Goal: Task Accomplishment & Management: Complete application form

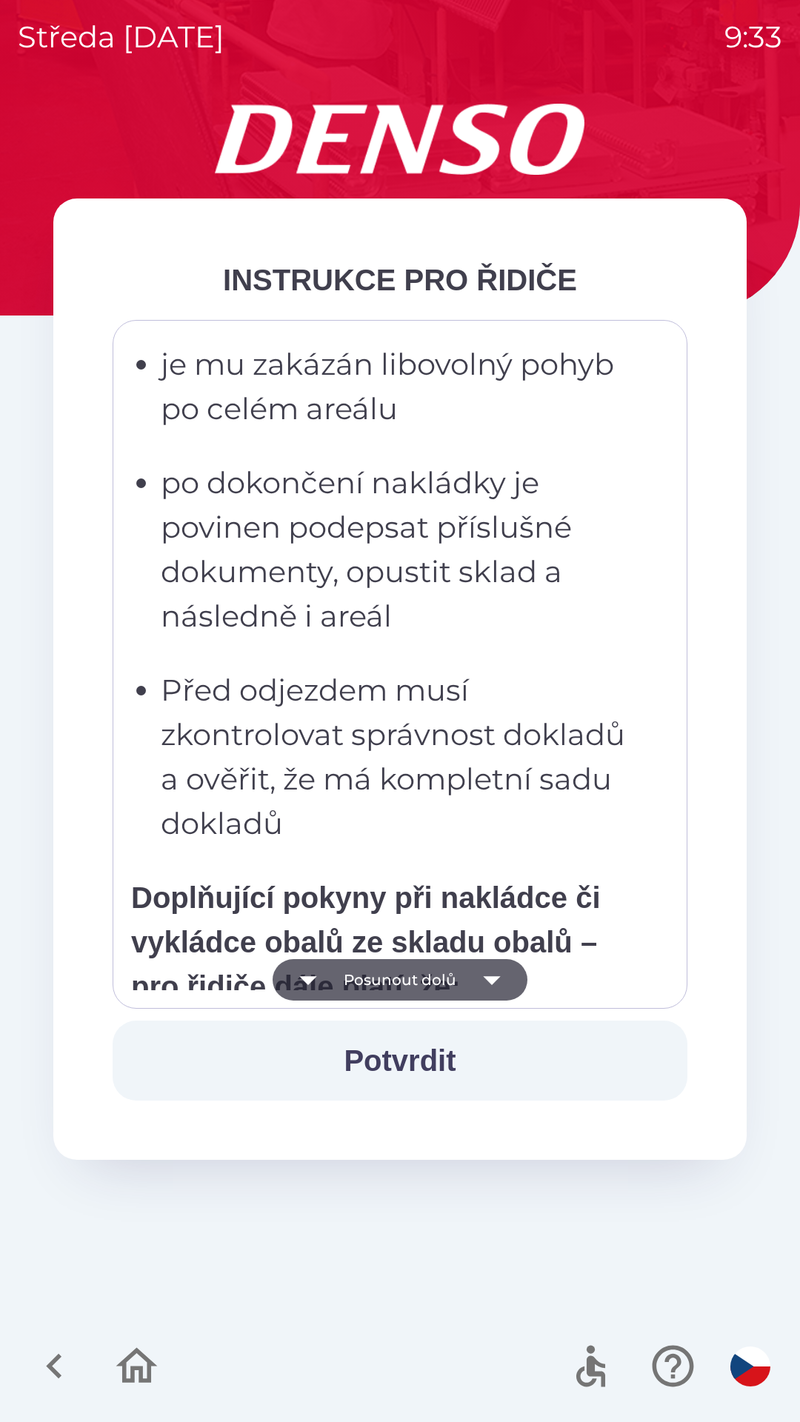
scroll to position [2818, 0]
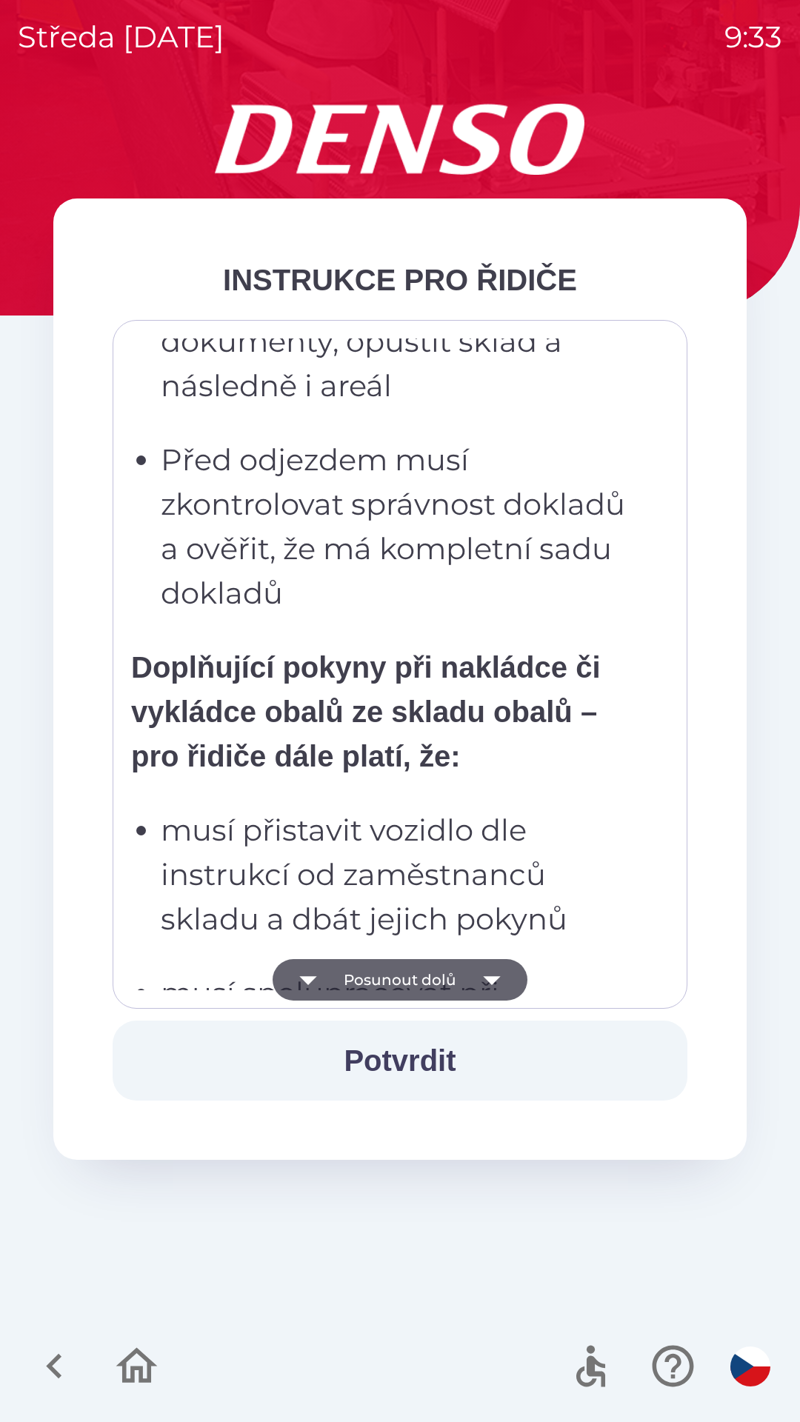
click at [485, 873] on p "musí přistavit vozidlo dle instrukcí od zaměstnanců skladu a dbát jejich pokynů" at bounding box center [404, 874] width 487 height 133
click at [509, 822] on p "musí přistavit vozidlo dle instrukcí od zaměstnanců skladu a dbát jejich pokynů" at bounding box center [404, 874] width 487 height 133
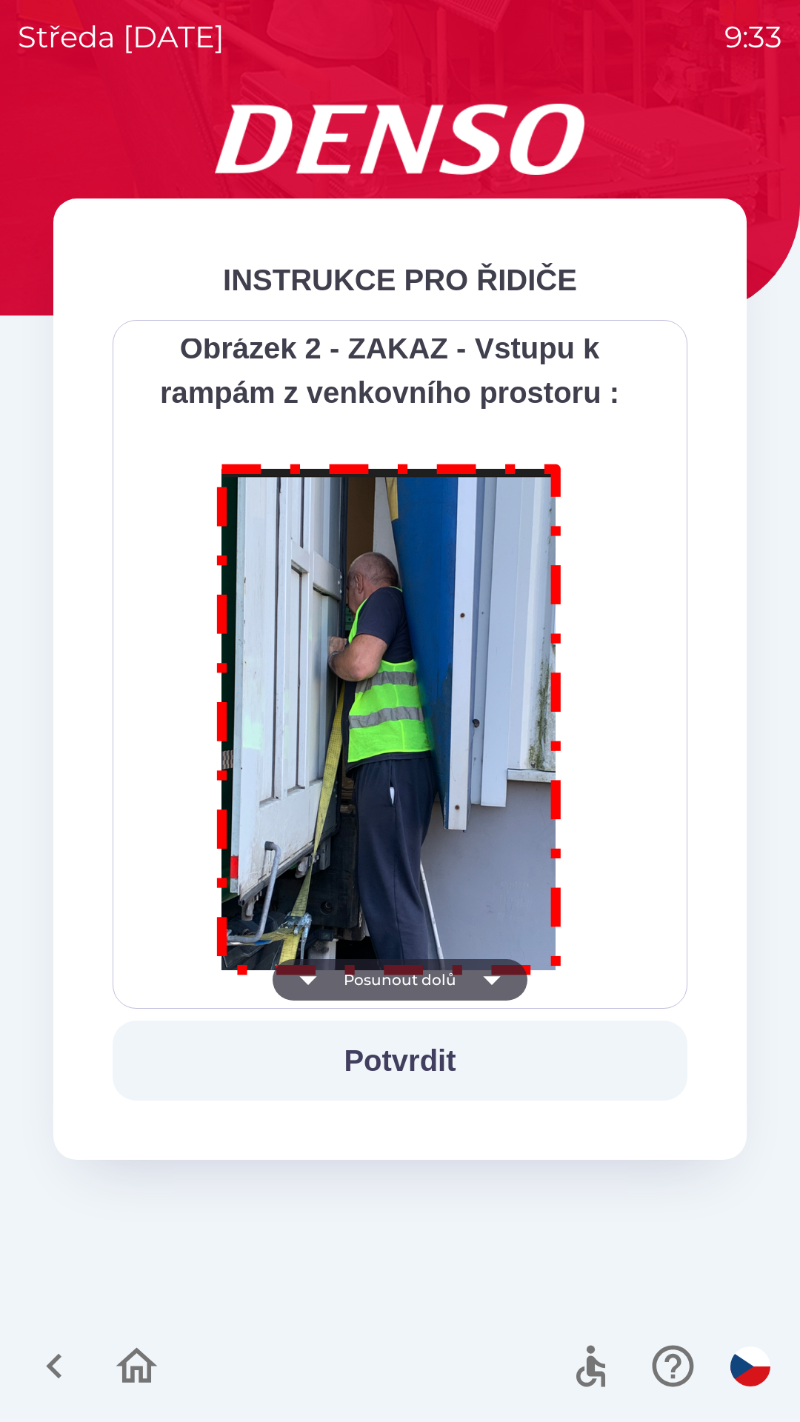
scroll to position [8321, 0]
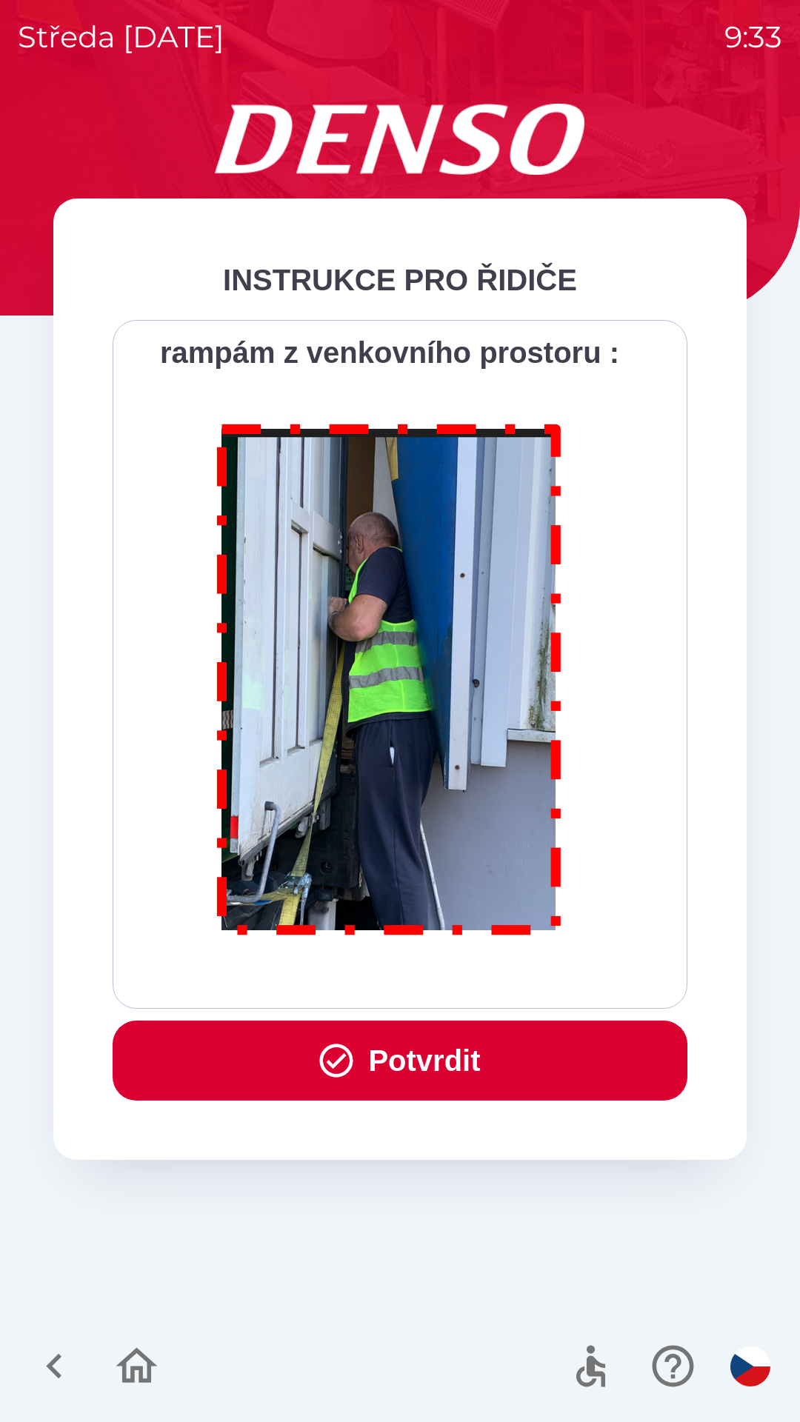
click at [406, 1065] on button "Potvrdit" at bounding box center [400, 1060] width 575 height 80
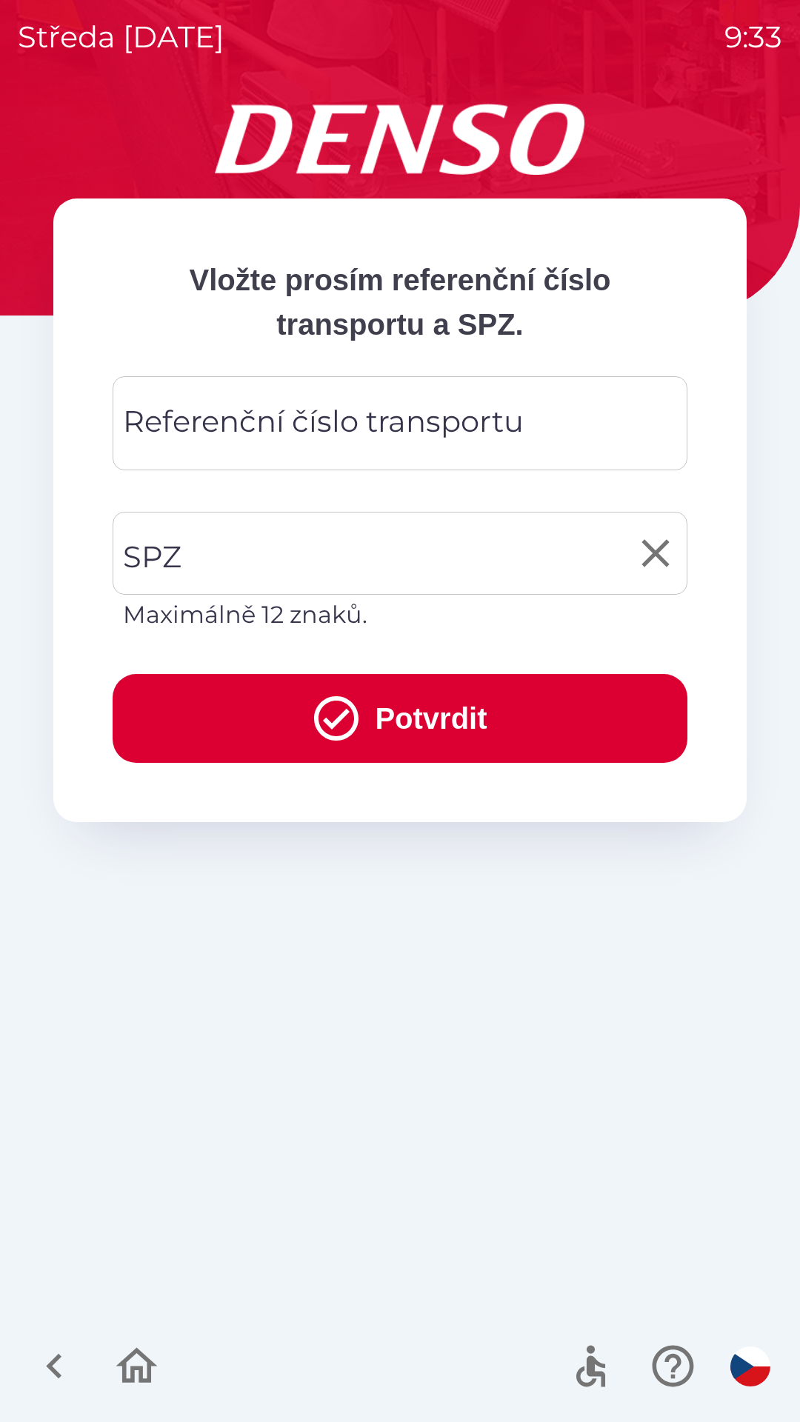
click at [297, 542] on input "SPZ" at bounding box center [388, 553] width 539 height 70
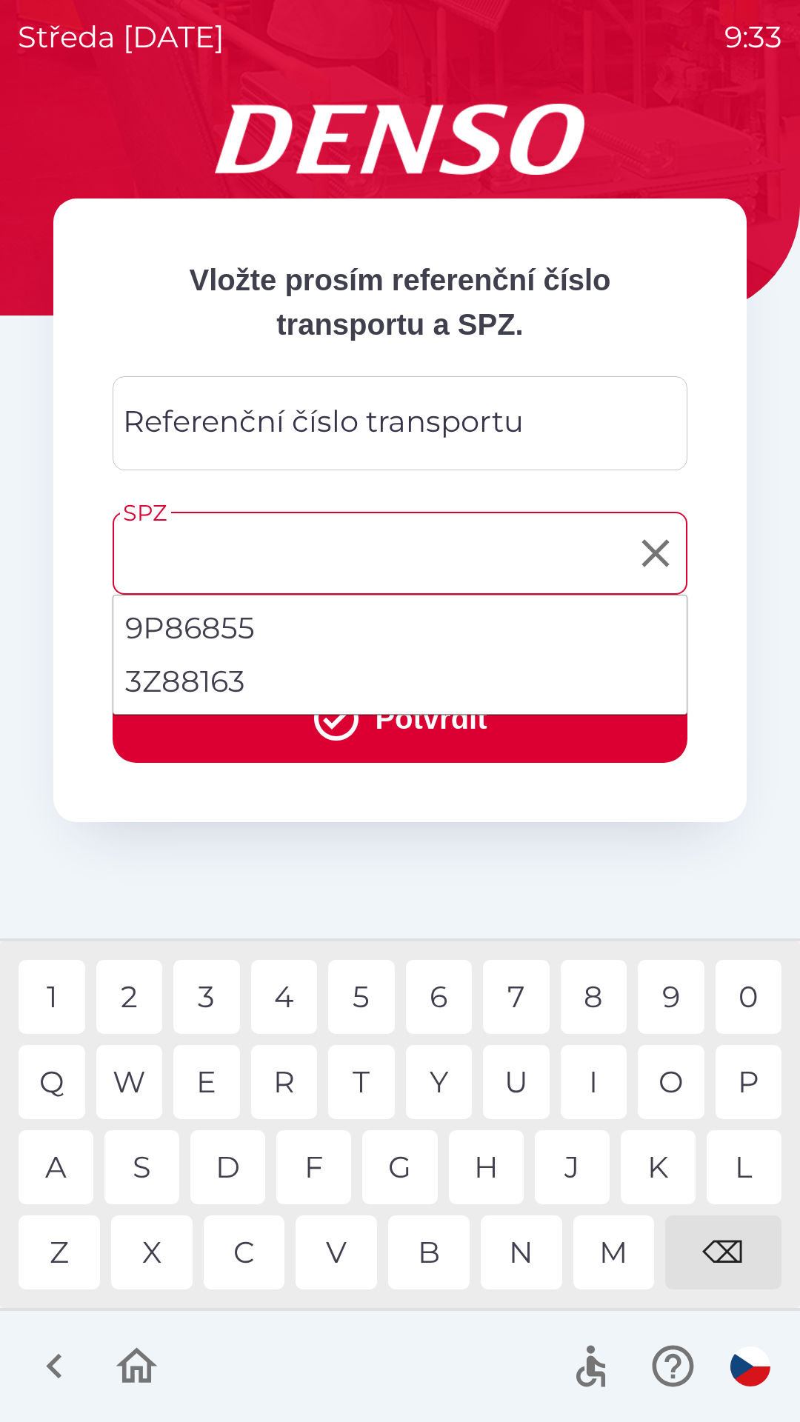
click at [230, 673] on li "3Z88163" at bounding box center [399, 681] width 573 height 53
type input "*******"
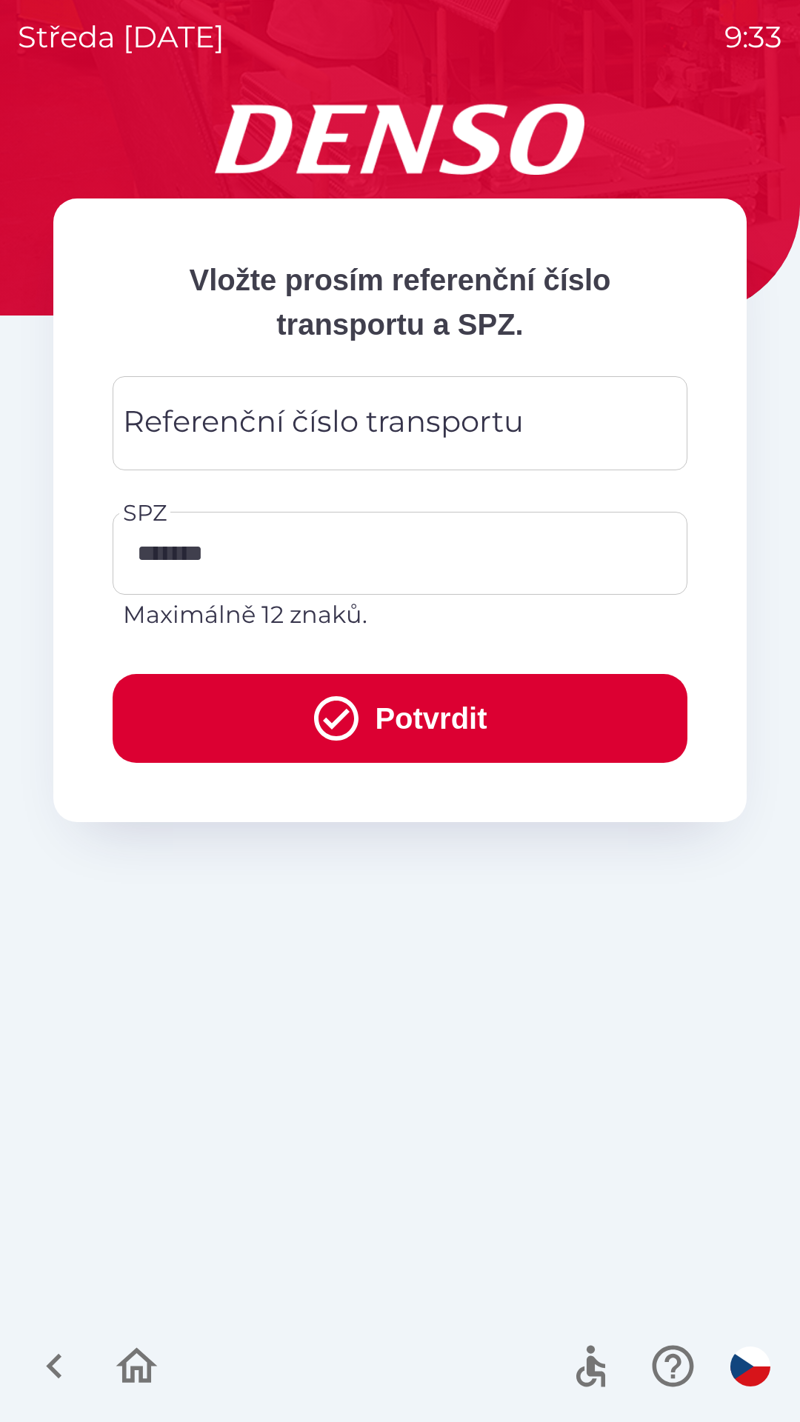
click at [385, 419] on div "Referenční číslo transportu Referenční číslo transportu" at bounding box center [400, 423] width 575 height 94
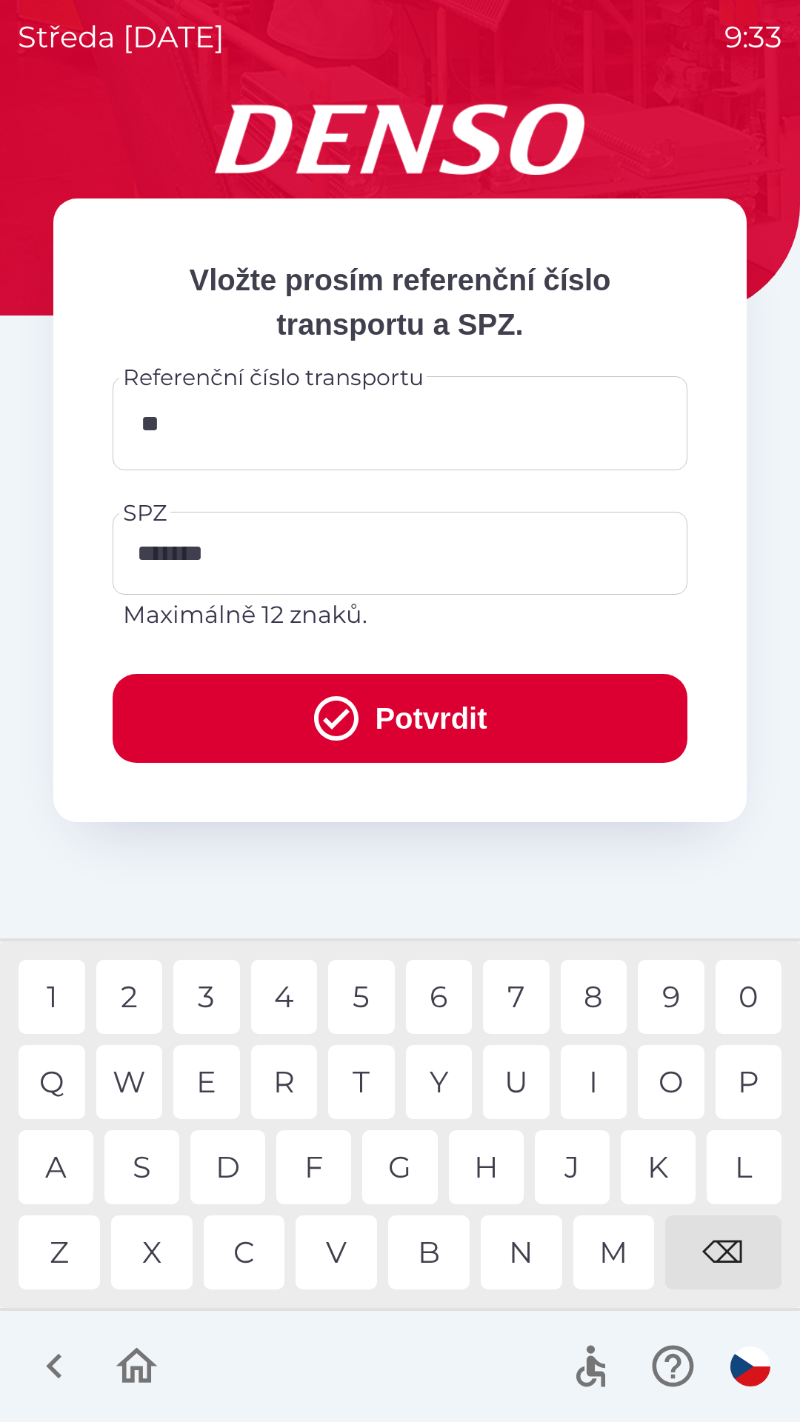
click at [737, 989] on div "0" at bounding box center [748, 997] width 67 height 74
click at [674, 979] on div "9" at bounding box center [671, 997] width 67 height 74
type input "*****"
click at [393, 717] on button "Potvrdit" at bounding box center [400, 718] width 575 height 89
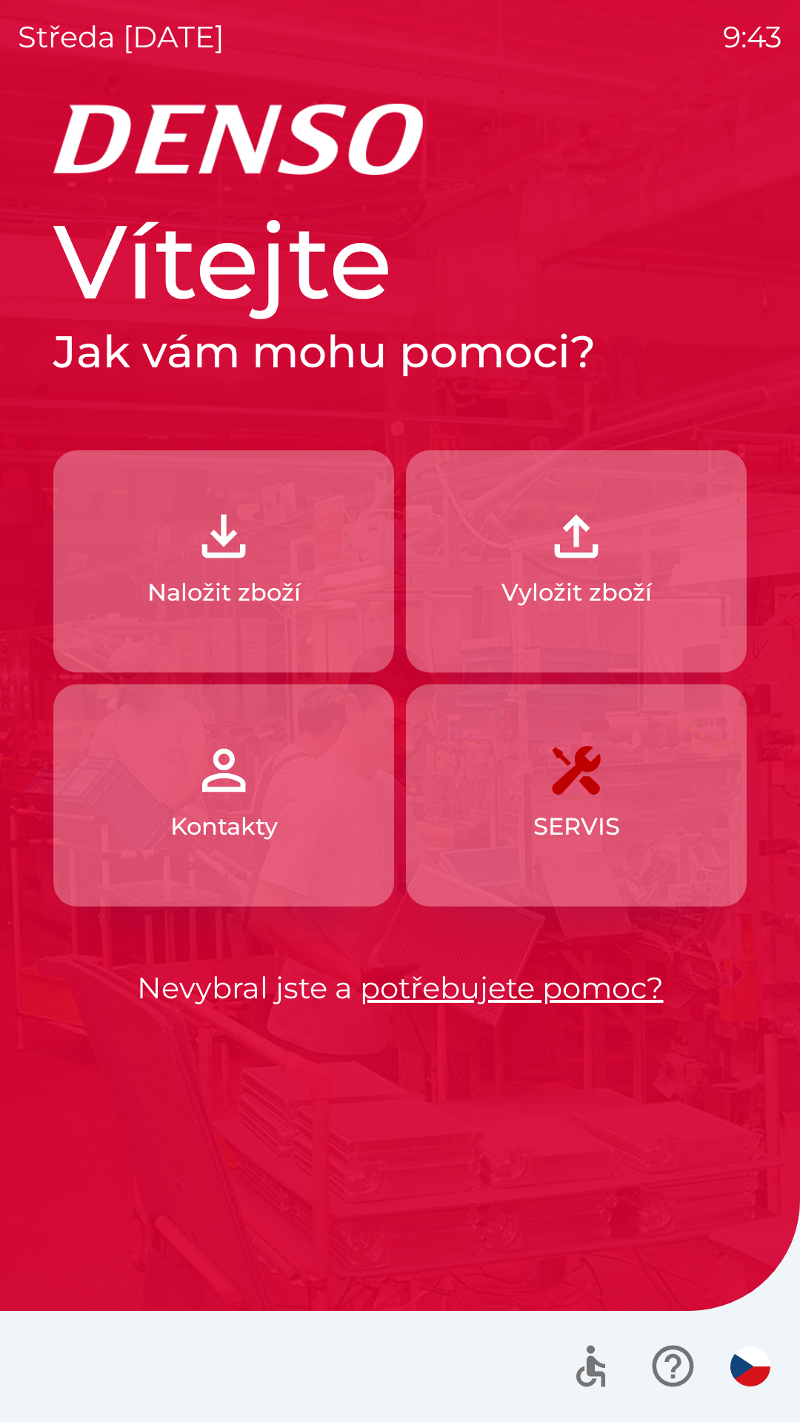
click at [255, 582] on p "Naložit zboží" at bounding box center [223, 593] width 153 height 36
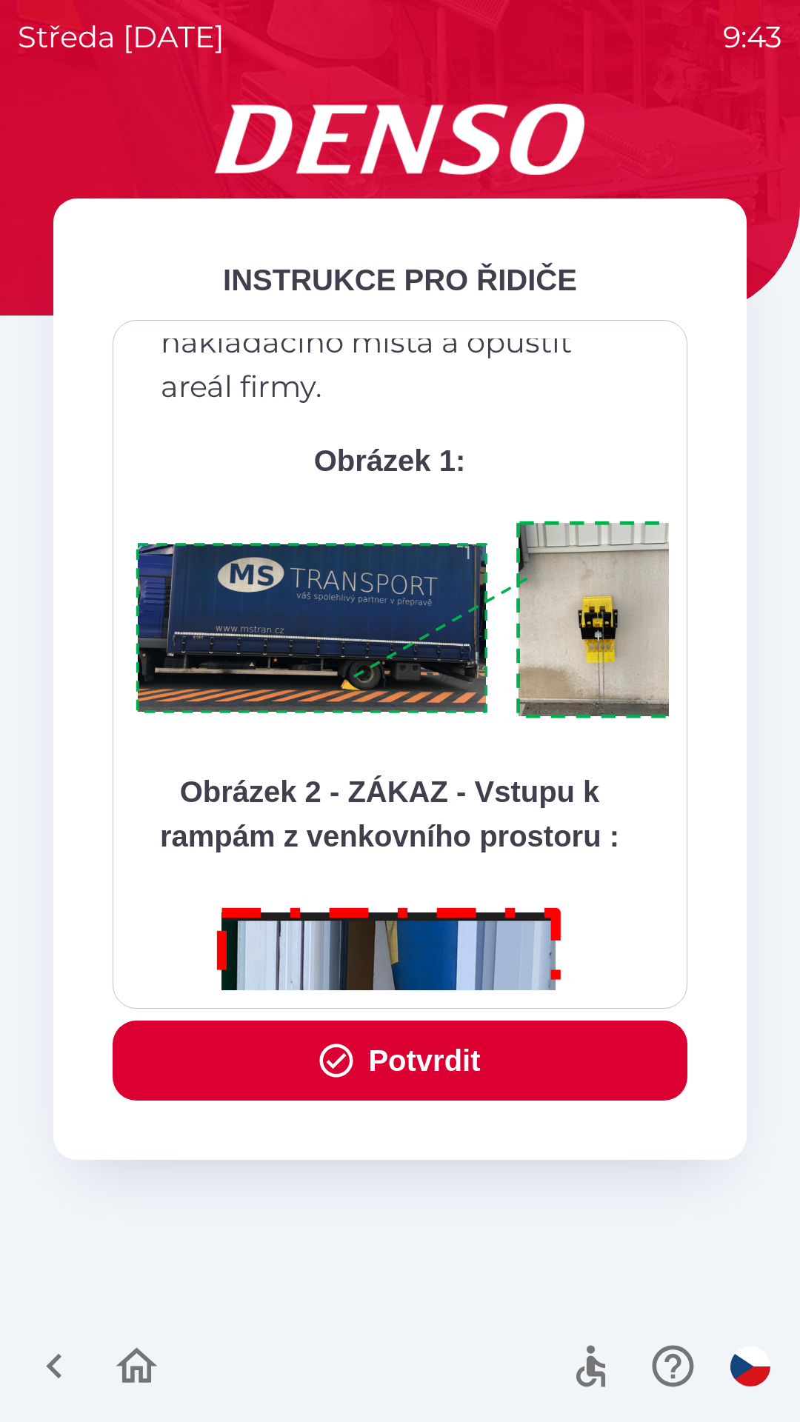
scroll to position [8321, 0]
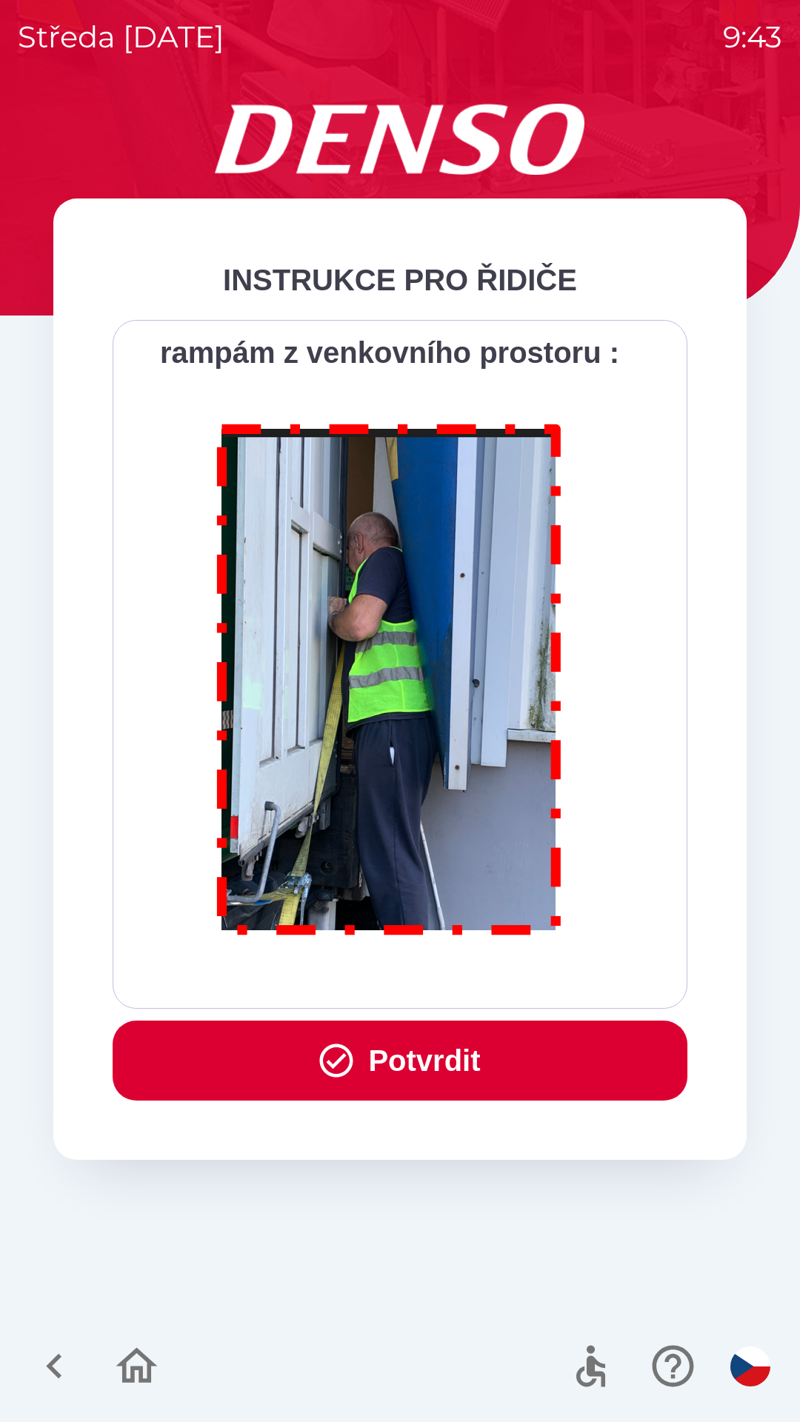
click at [383, 1057] on button "Potvrdit" at bounding box center [400, 1060] width 575 height 80
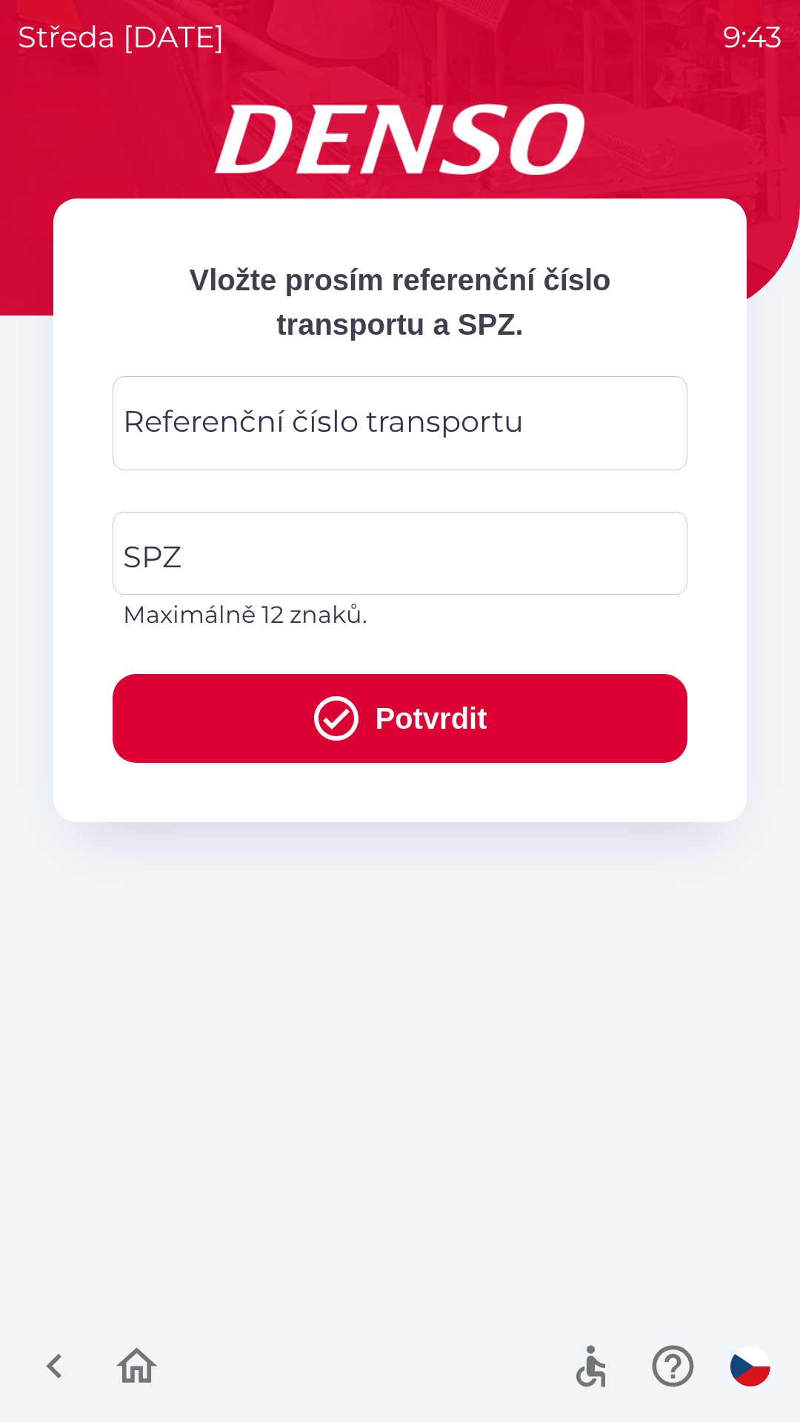
click at [230, 426] on div "Referenční číslo transportu Referenční číslo transportu" at bounding box center [400, 423] width 575 height 94
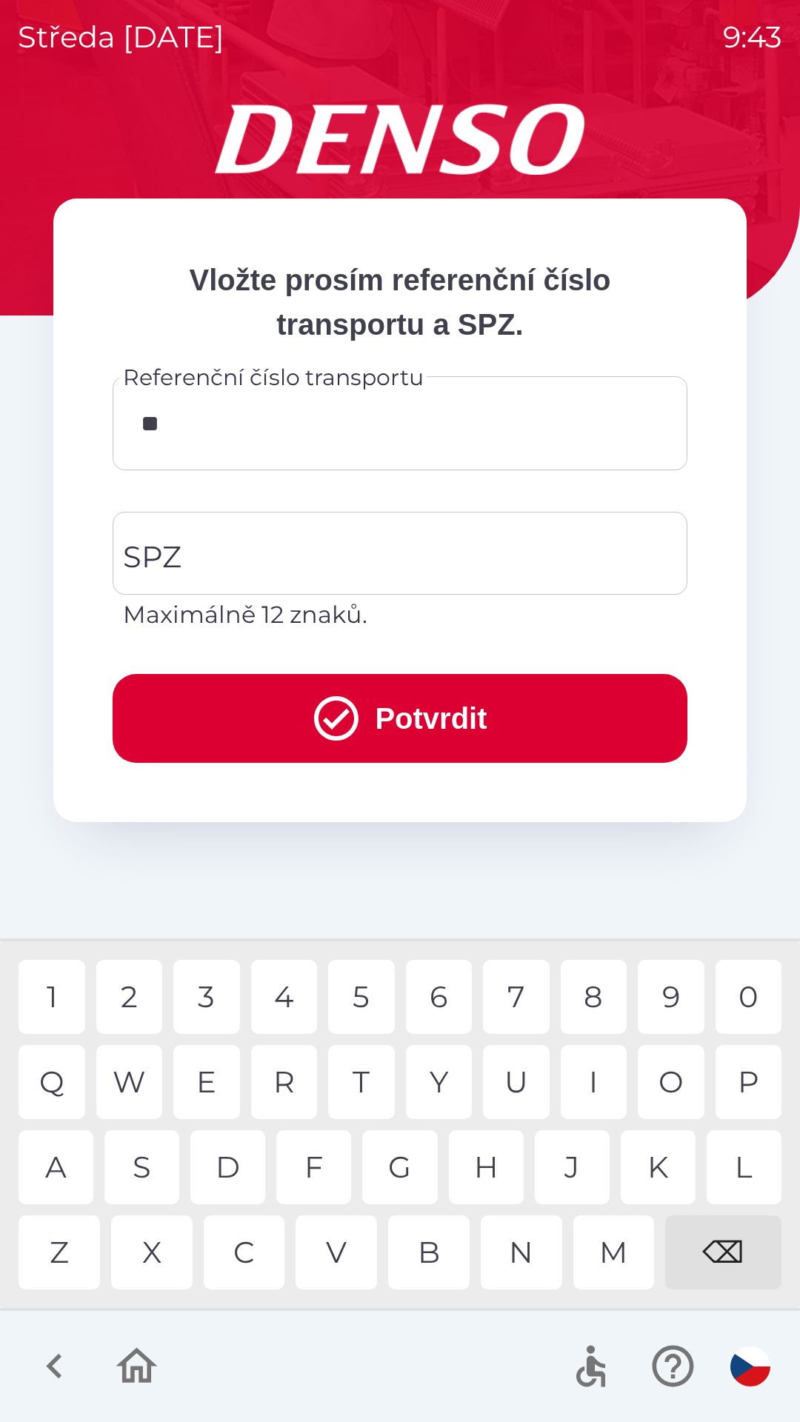
click at [661, 1159] on div "K" at bounding box center [657, 1167] width 75 height 74
click at [347, 1256] on div "V" at bounding box center [335, 1252] width 81 height 74
click at [583, 988] on div "8" at bounding box center [594, 997] width 67 height 74
type input "******"
click at [193, 569] on input "SPZ" at bounding box center [388, 553] width 539 height 70
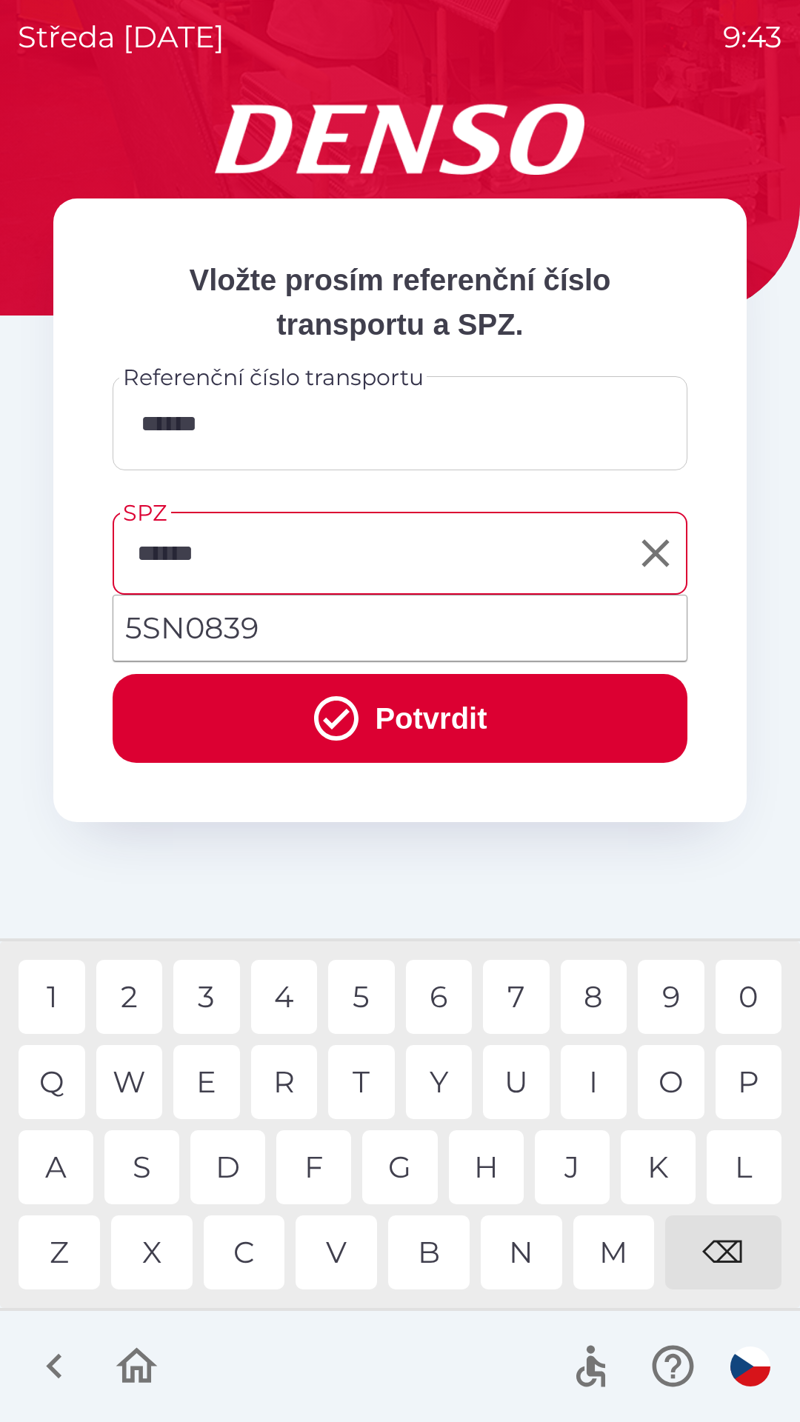
type input "*******"
click at [417, 734] on button "Potvrdit" at bounding box center [400, 718] width 575 height 89
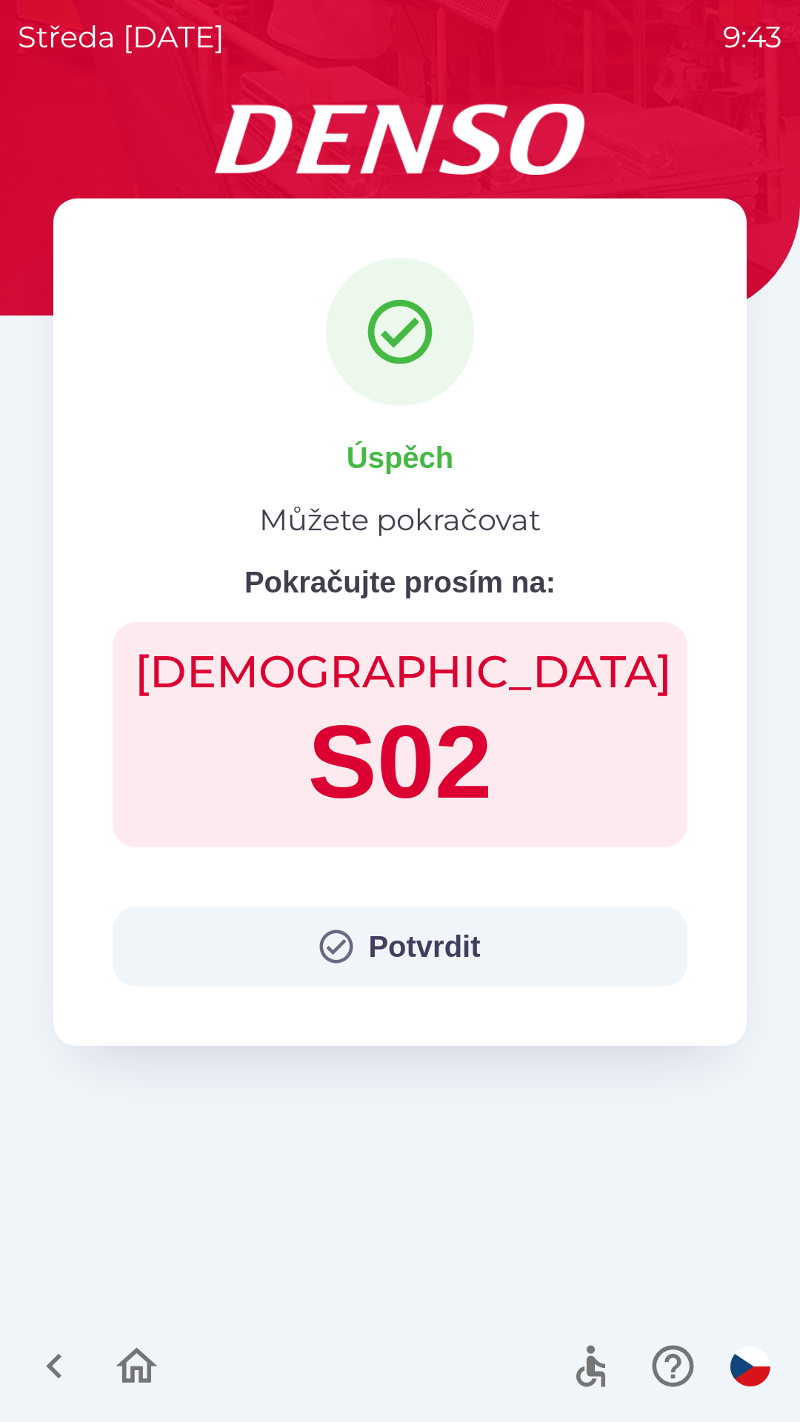
click at [397, 952] on button "Potvrdit" at bounding box center [400, 946] width 575 height 80
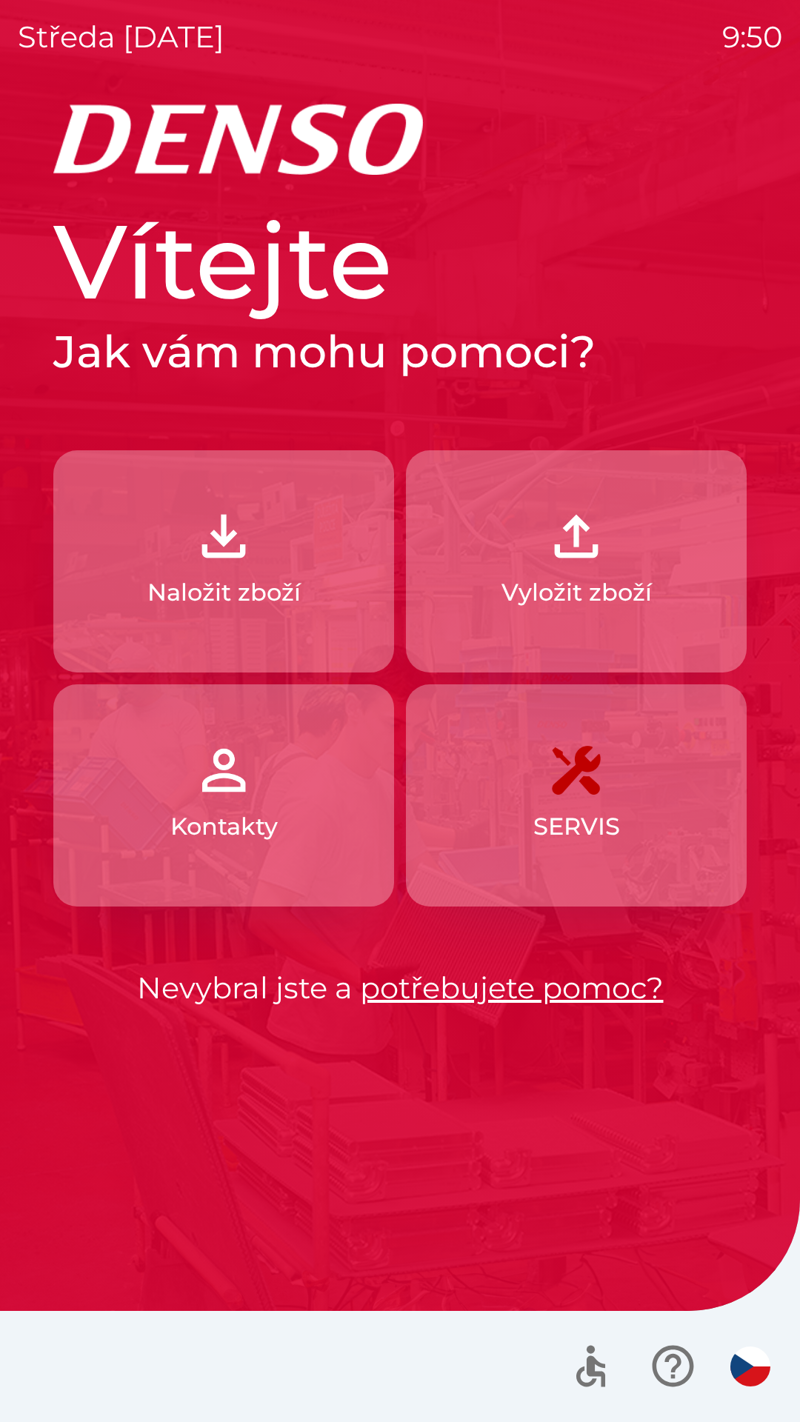
click at [605, 558] on img "button" at bounding box center [575, 535] width 65 height 65
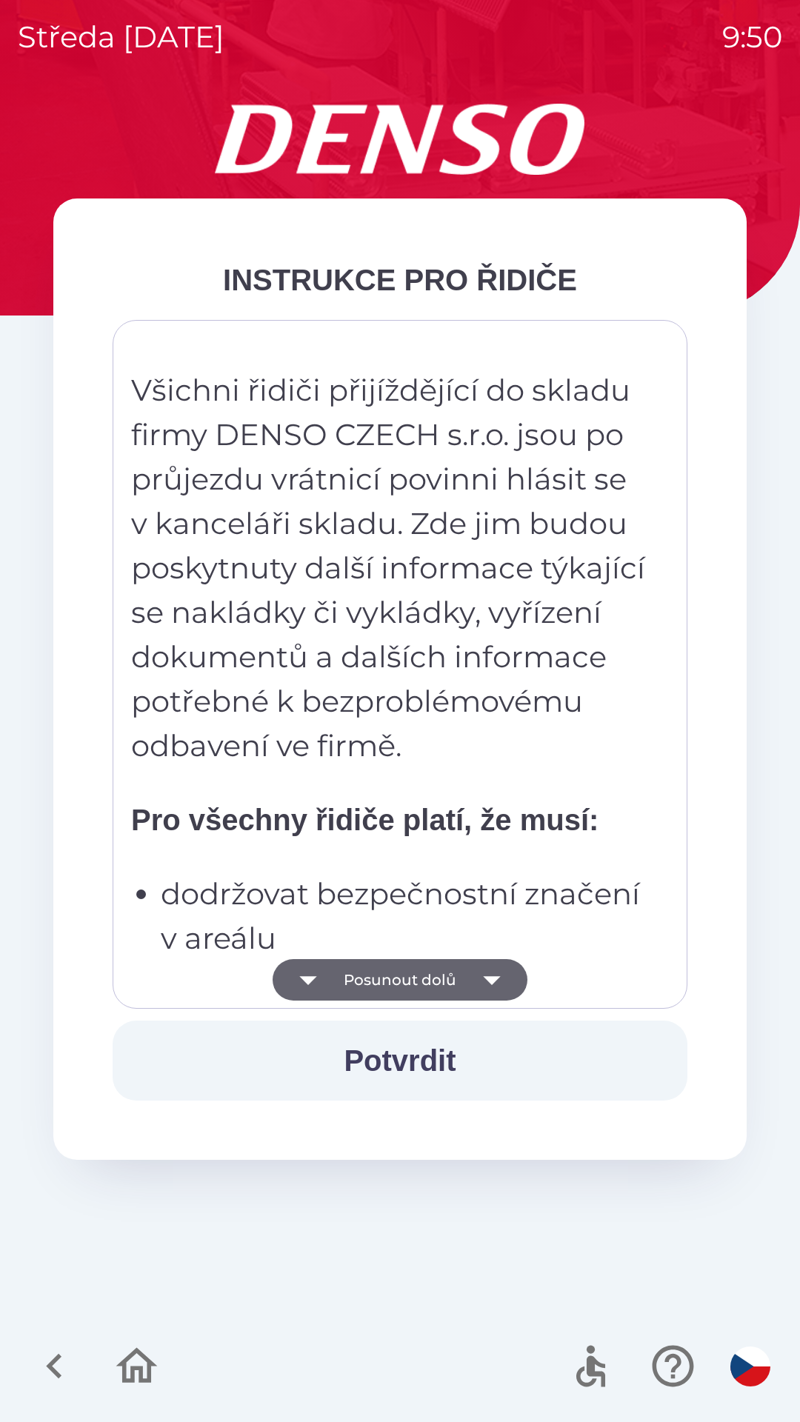
click at [491, 981] on icon "button" at bounding box center [491, 980] width 17 height 9
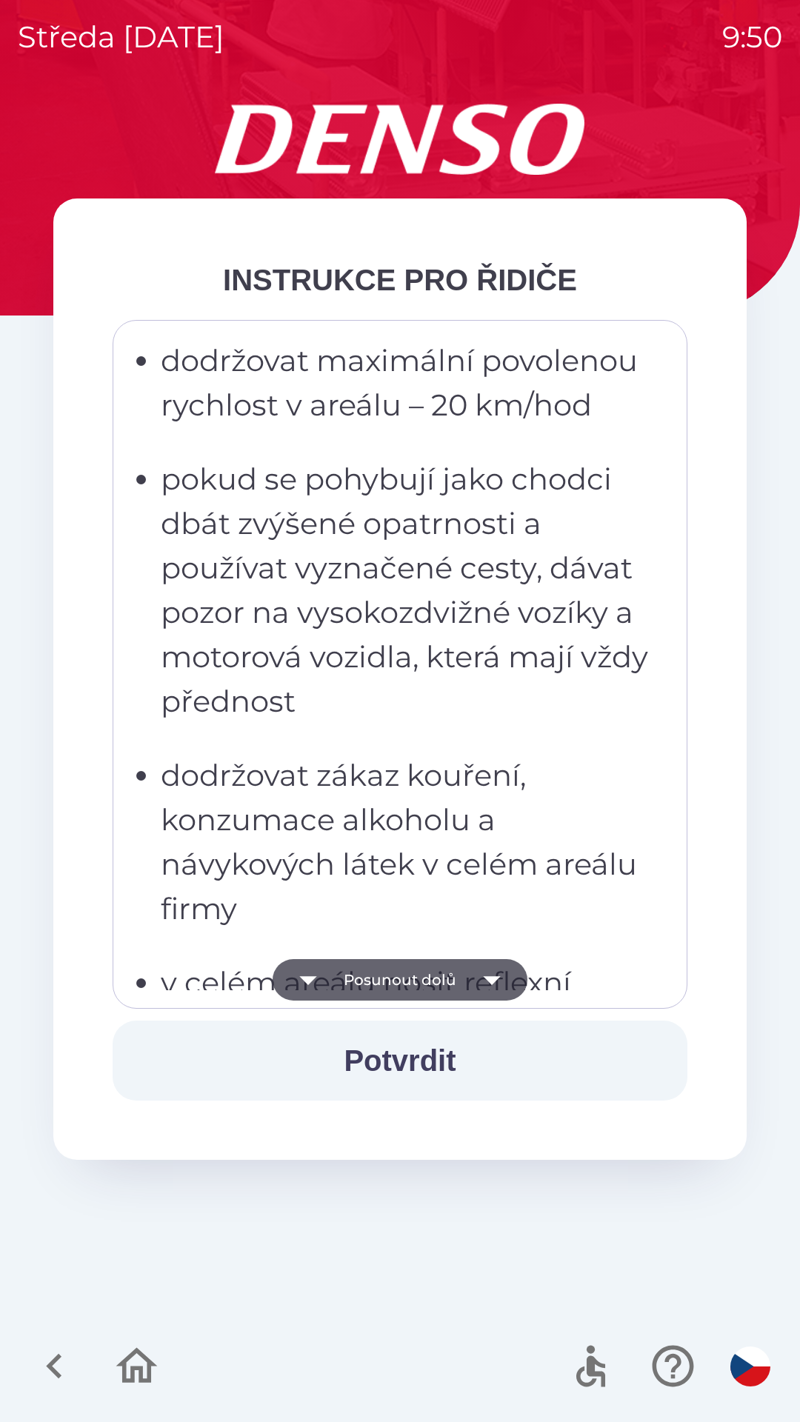
click at [501, 978] on icon "button" at bounding box center [491, 979] width 41 height 41
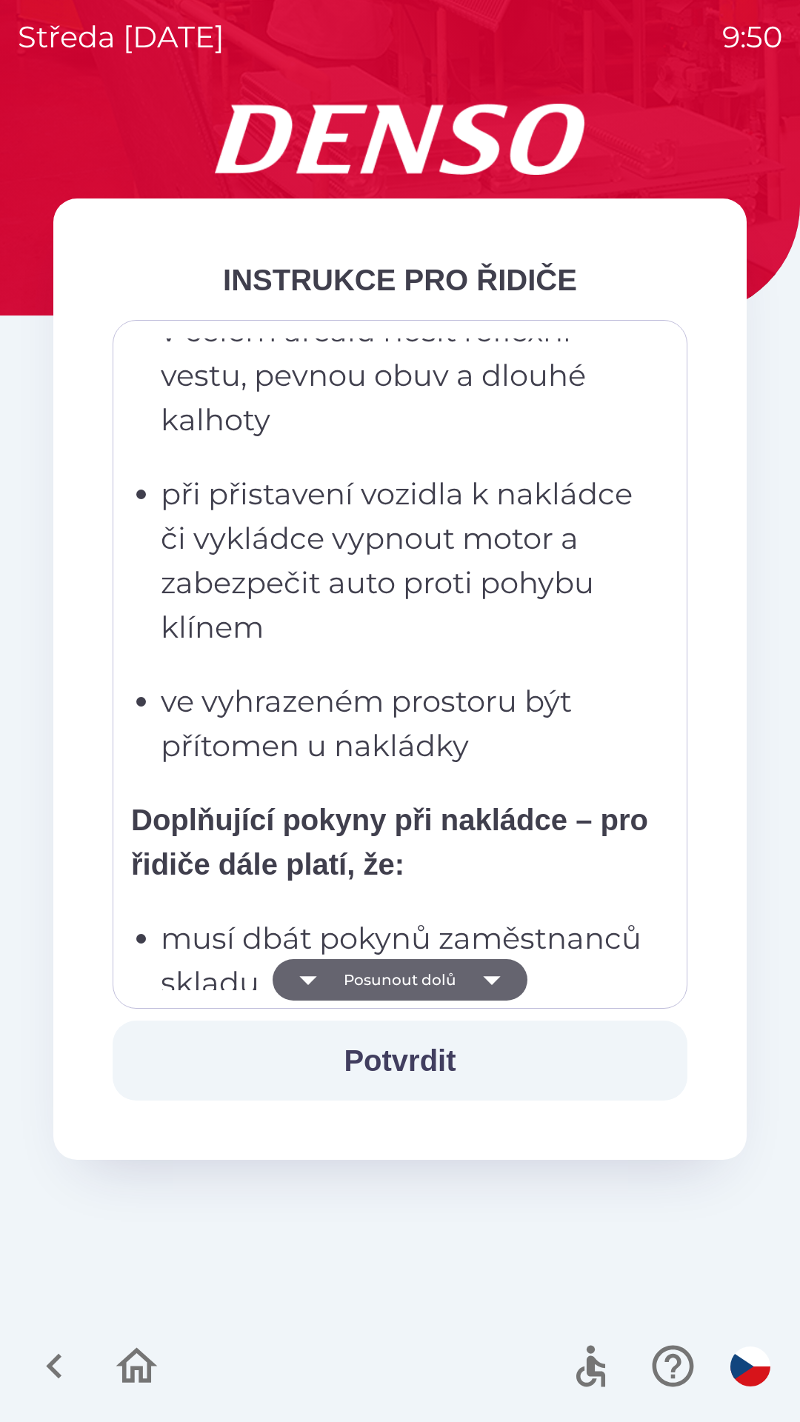
click at [495, 984] on icon "button" at bounding box center [491, 979] width 41 height 41
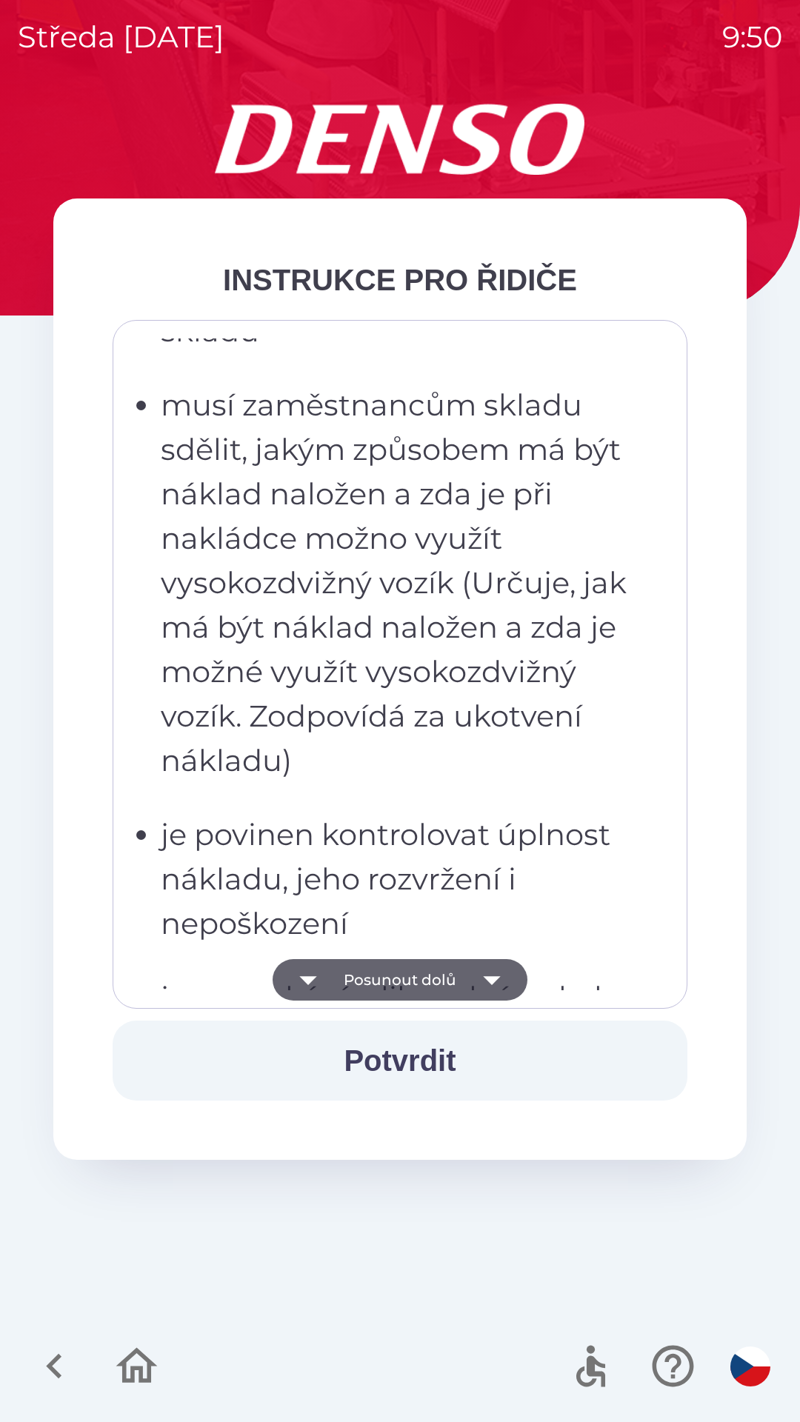
click at [492, 983] on icon "button" at bounding box center [491, 980] width 17 height 9
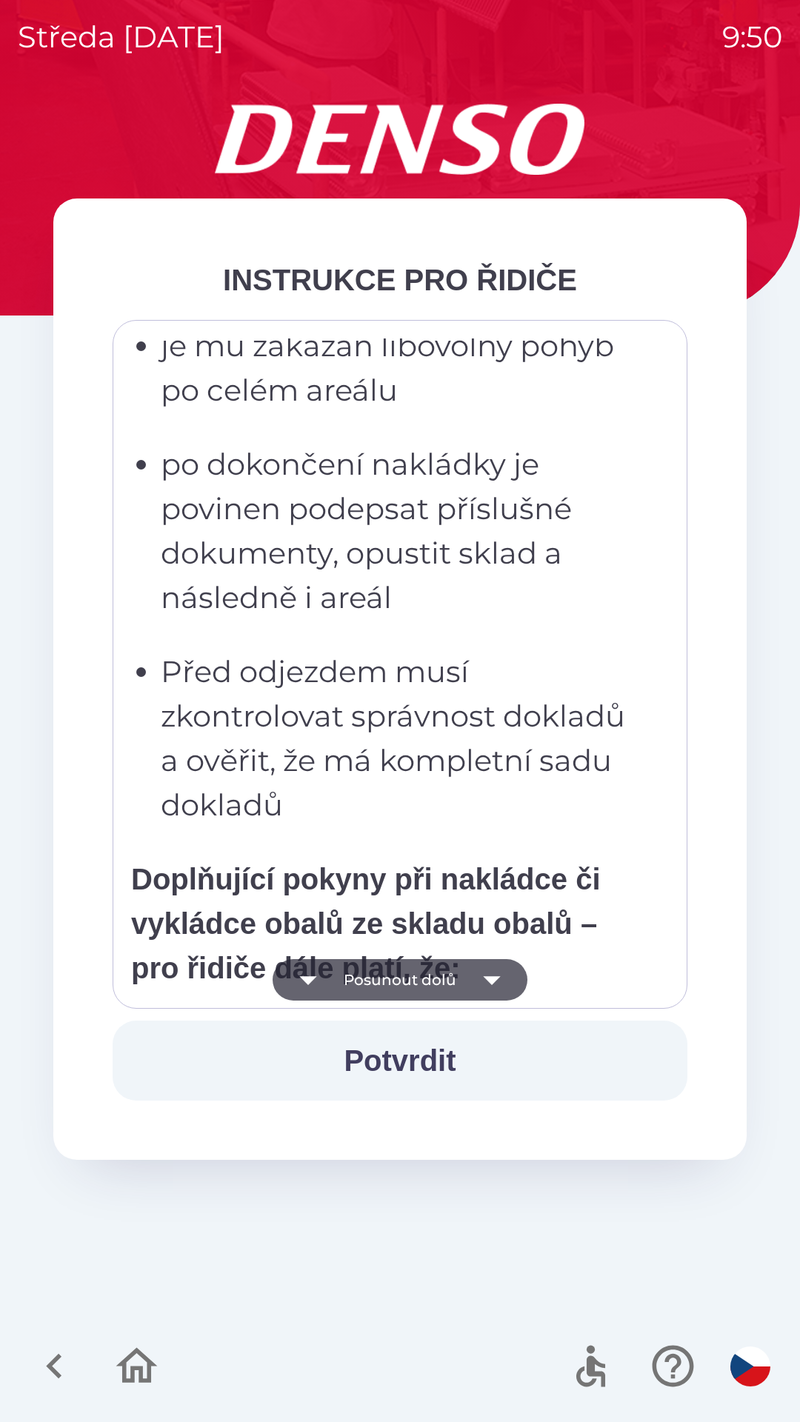
click at [495, 984] on icon "button" at bounding box center [491, 979] width 41 height 41
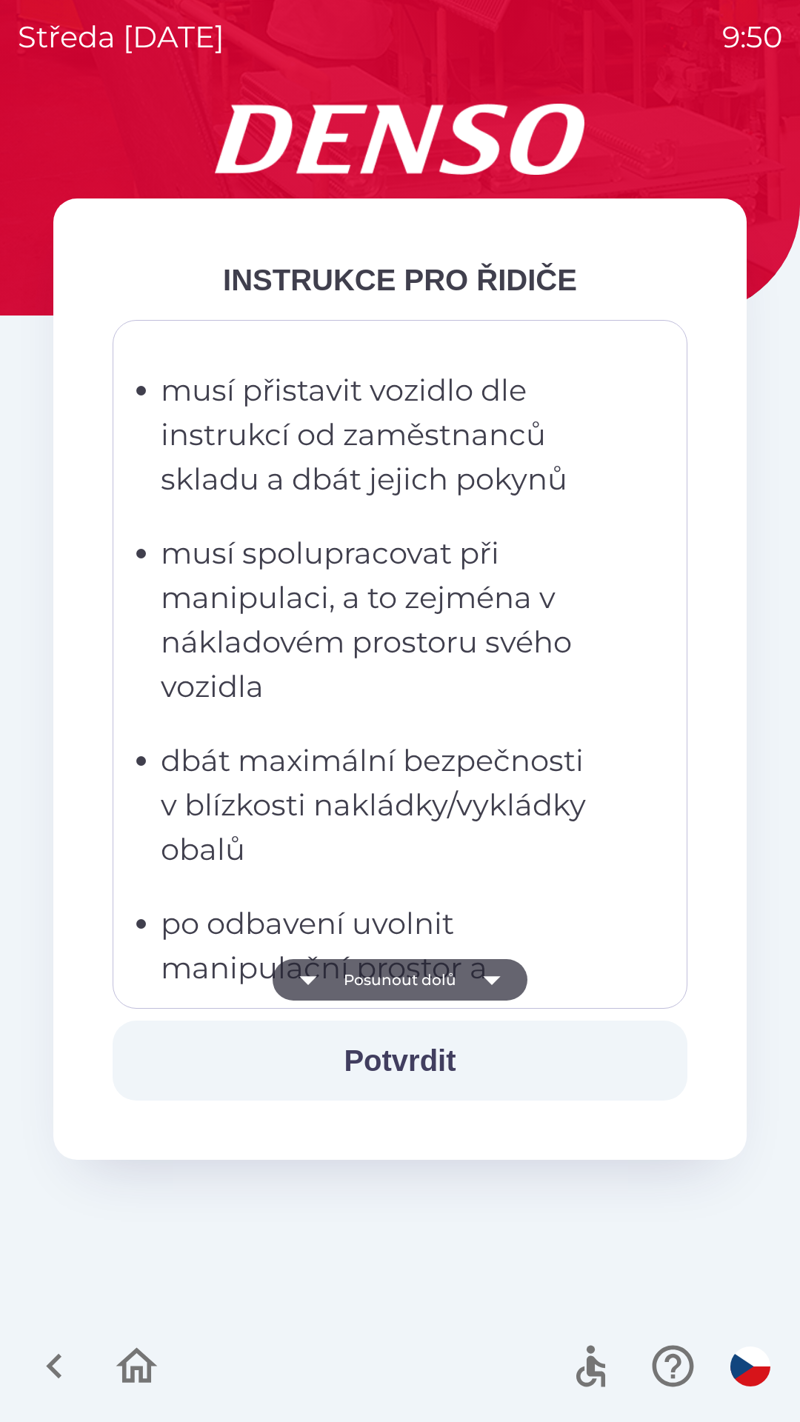
click at [503, 986] on icon "button" at bounding box center [491, 979] width 41 height 41
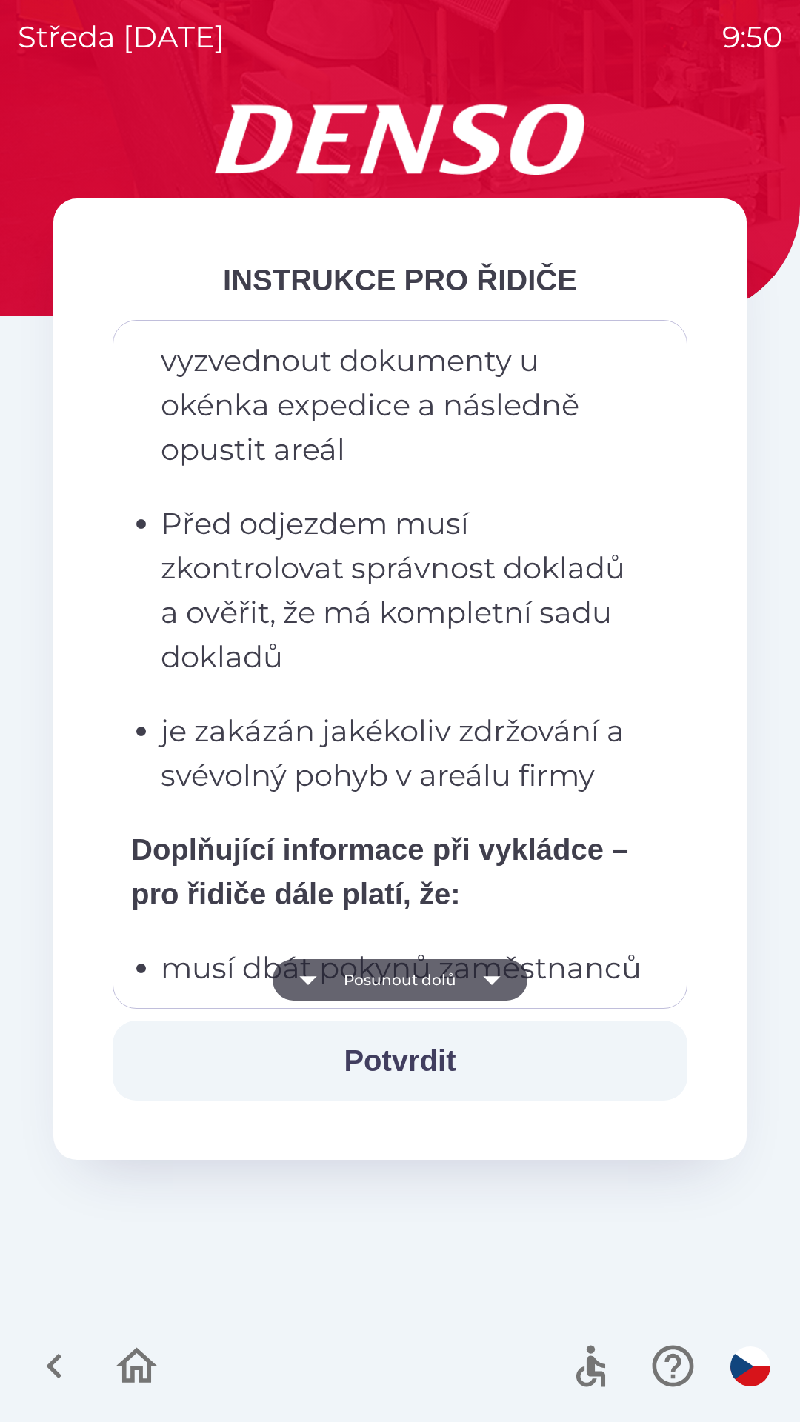
click at [504, 989] on icon "button" at bounding box center [491, 979] width 41 height 41
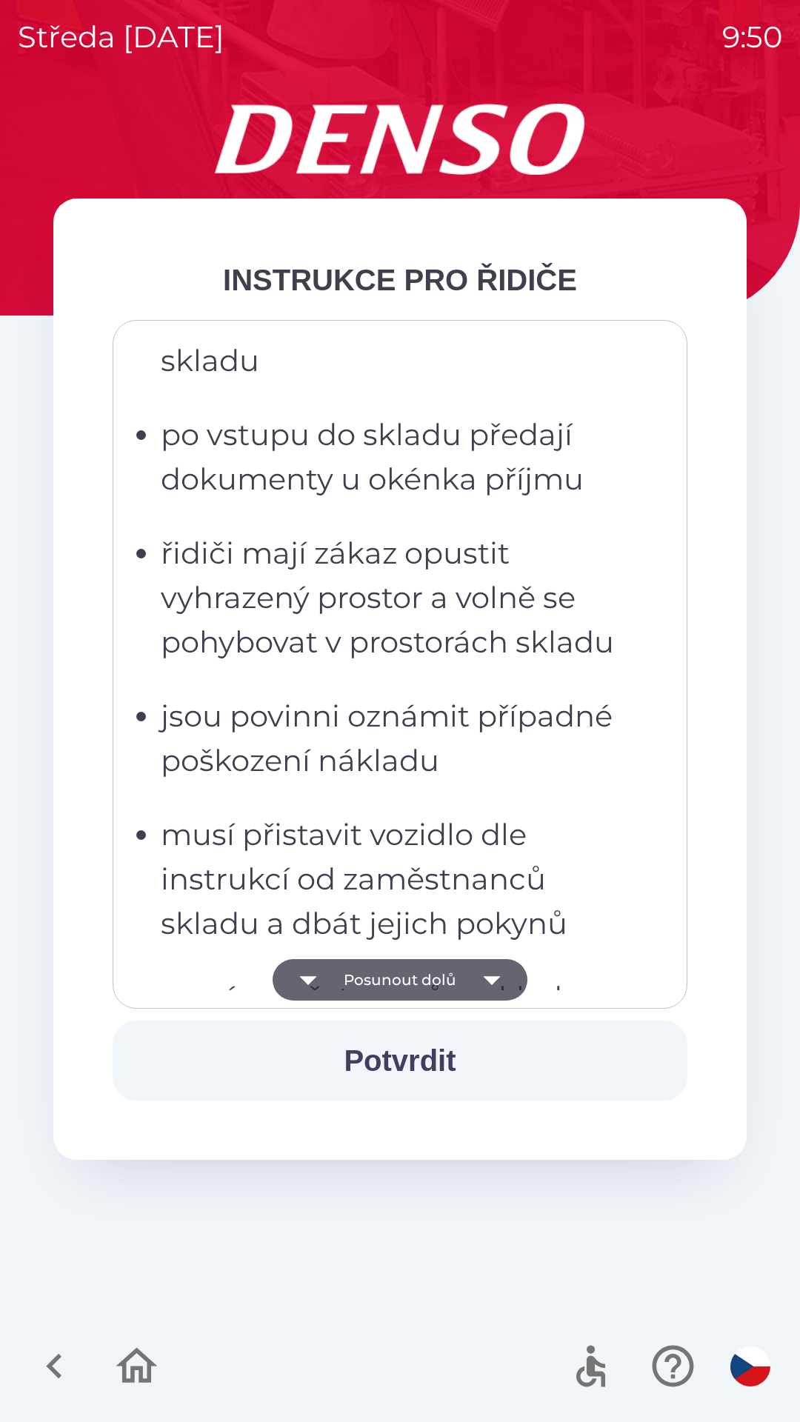
click at [509, 986] on icon "button" at bounding box center [491, 979] width 41 height 41
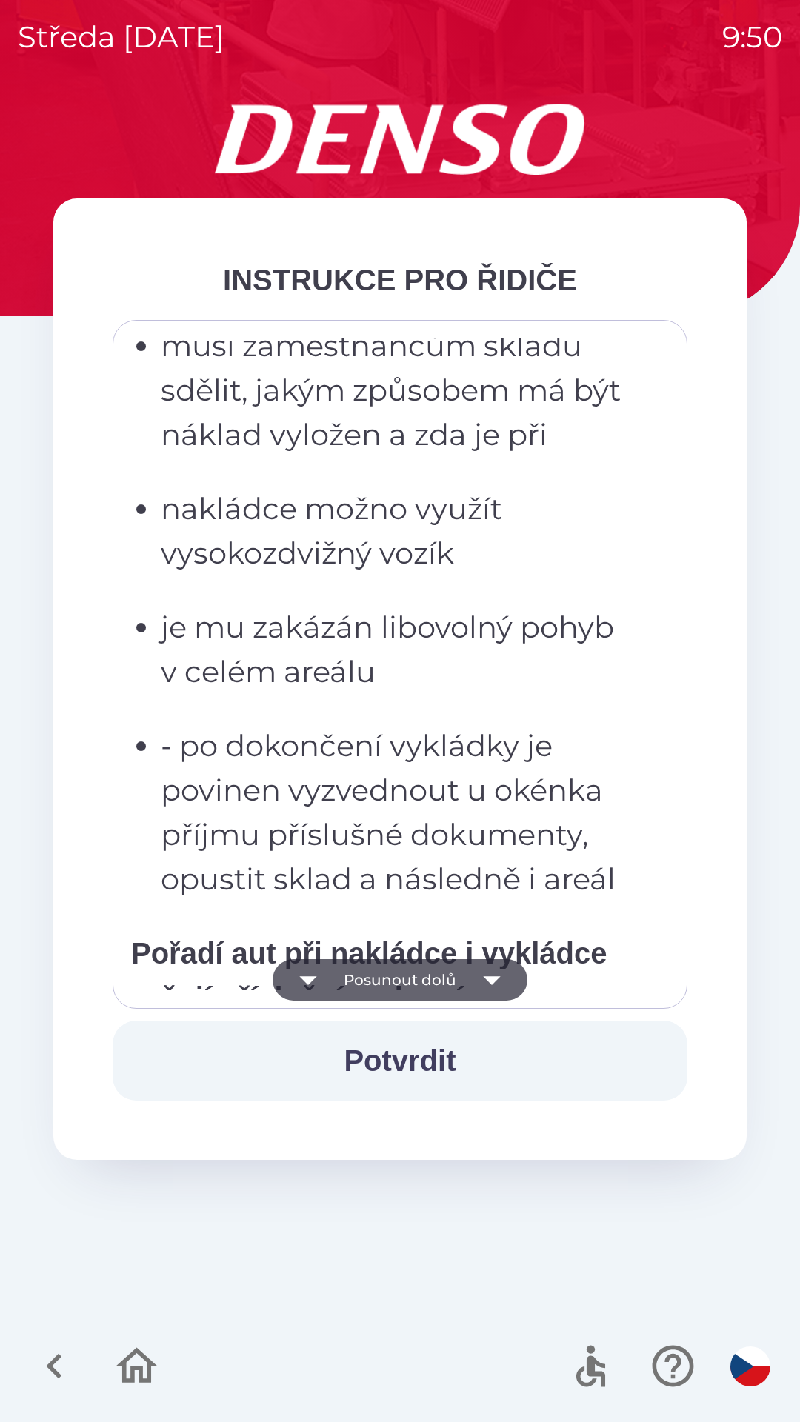
click at [503, 986] on icon "button" at bounding box center [491, 979] width 41 height 41
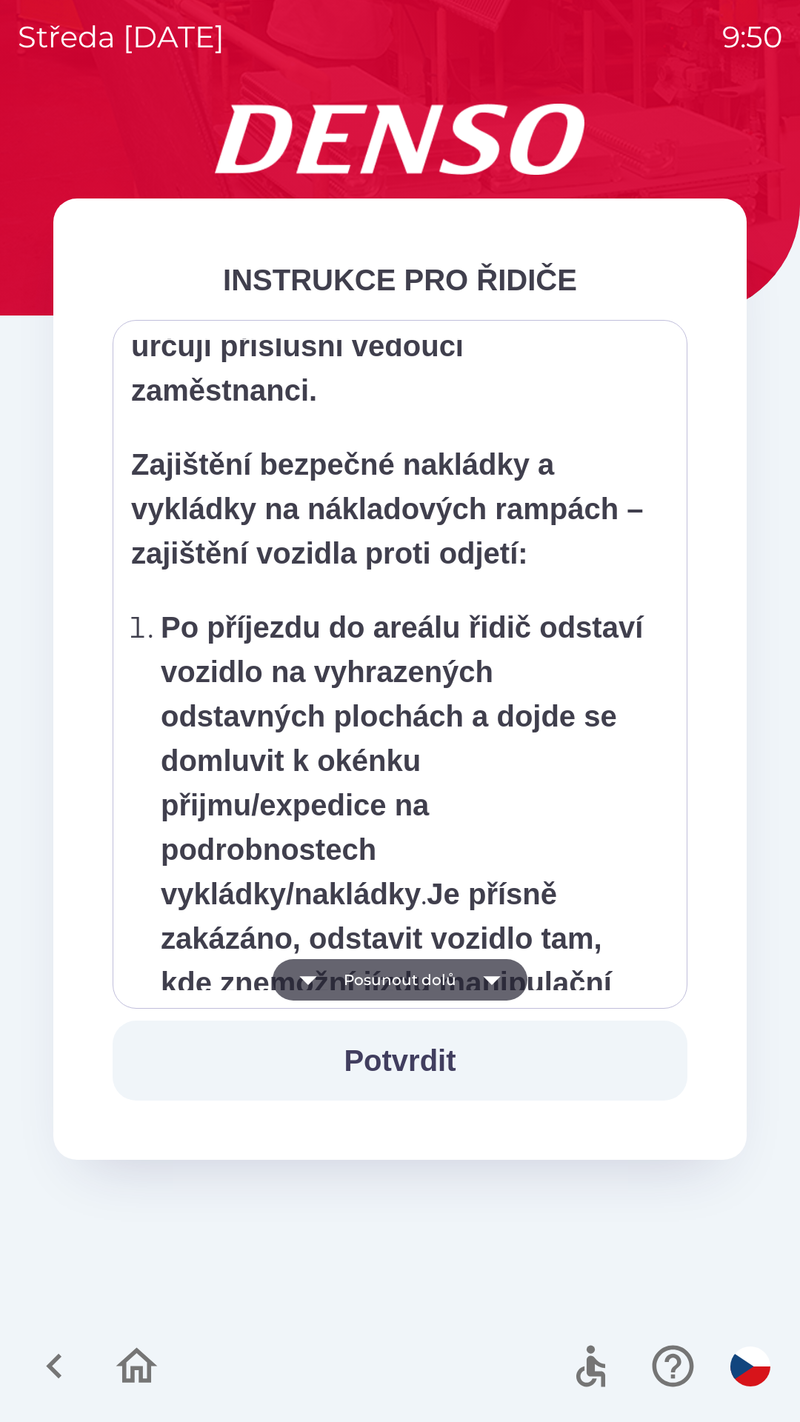
click at [508, 977] on icon "button" at bounding box center [491, 979] width 41 height 41
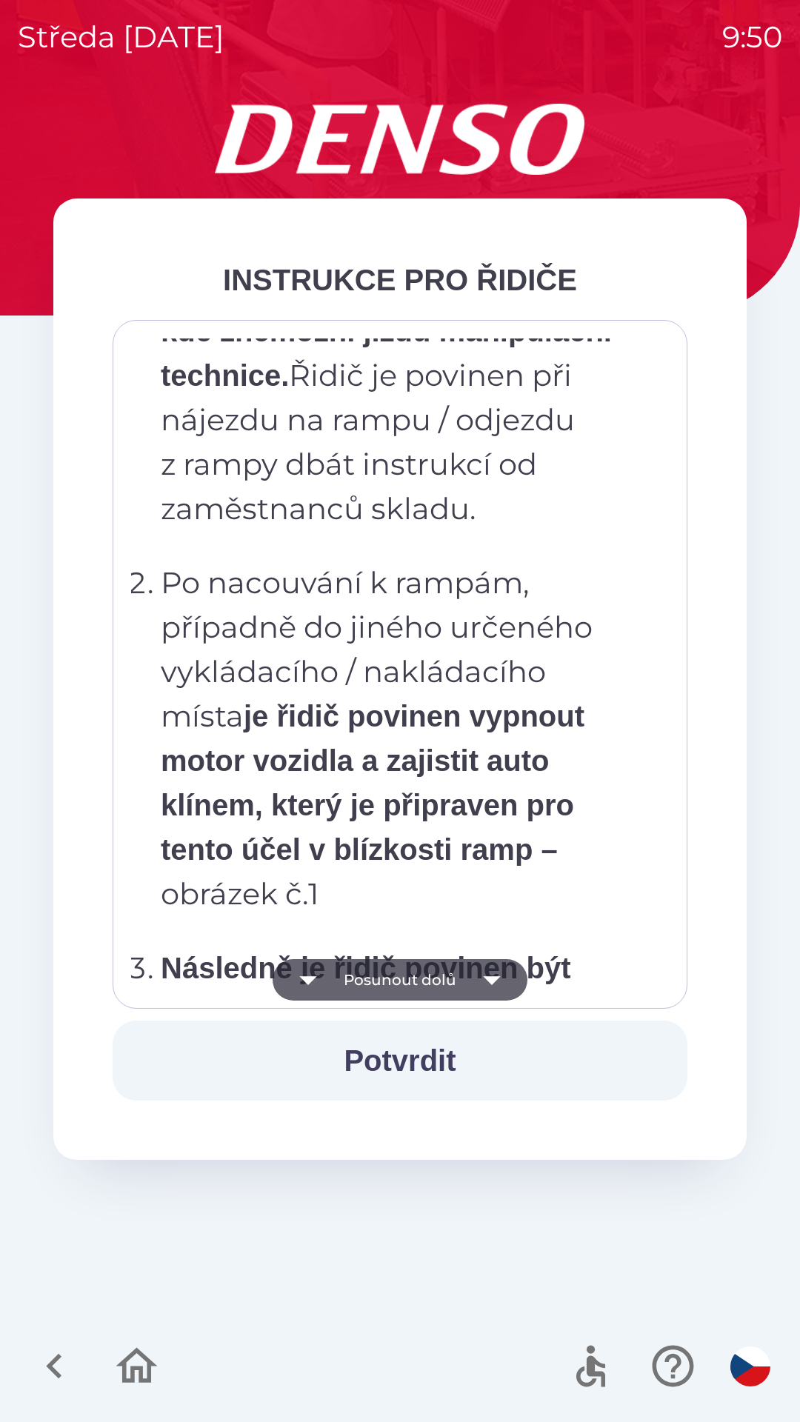
click at [511, 977] on icon "button" at bounding box center [491, 979] width 41 height 41
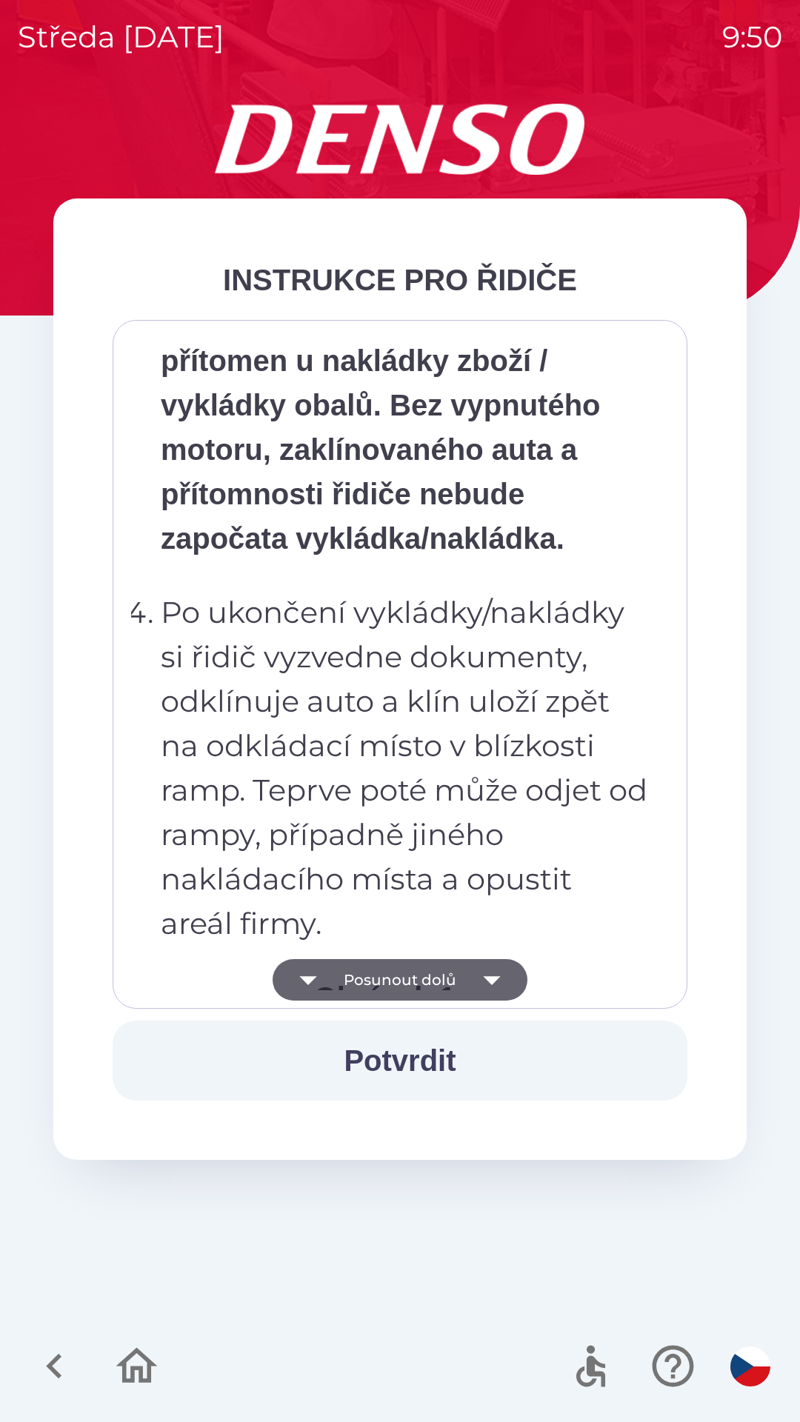
click at [514, 975] on button "Posunout dolů" at bounding box center [399, 979] width 255 height 41
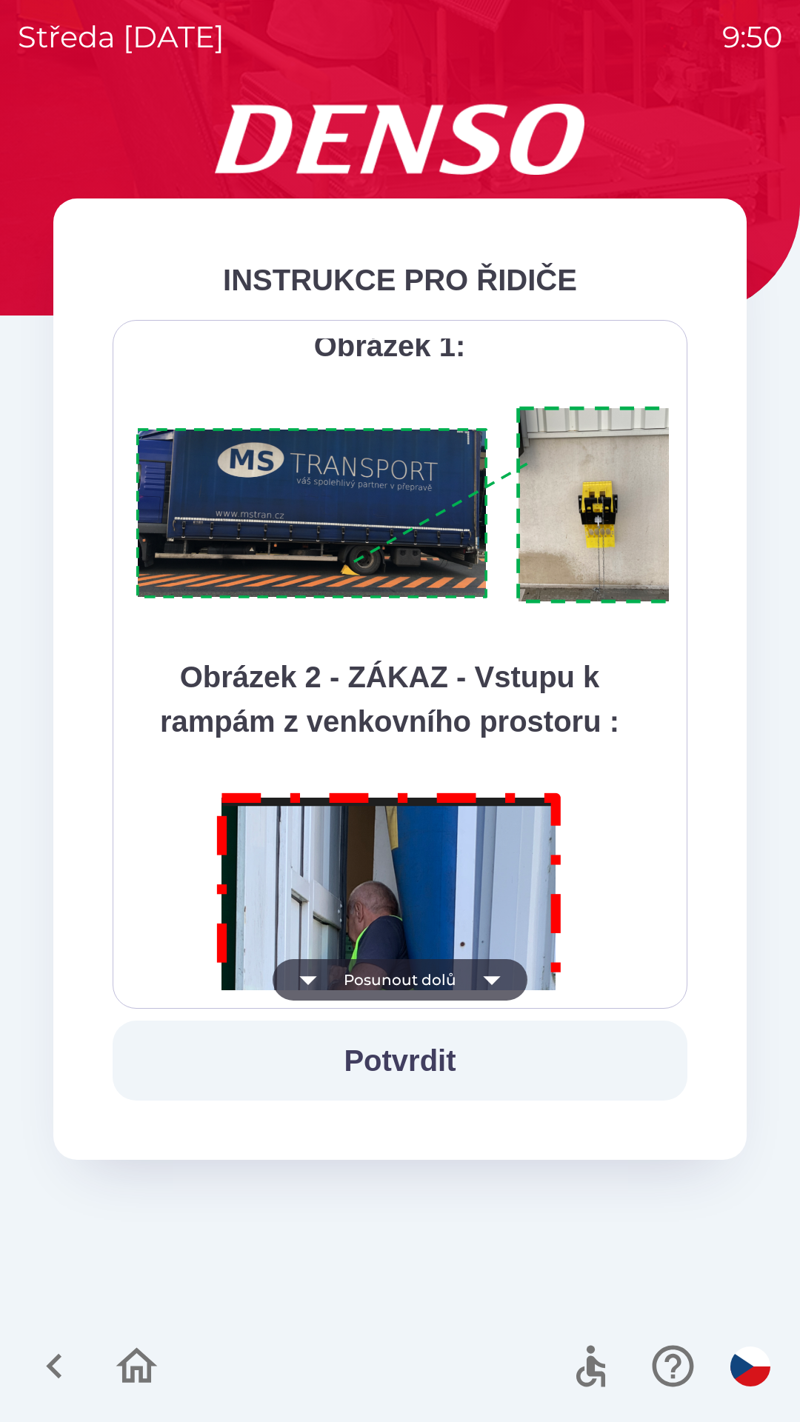
click at [506, 983] on icon "button" at bounding box center [491, 979] width 41 height 41
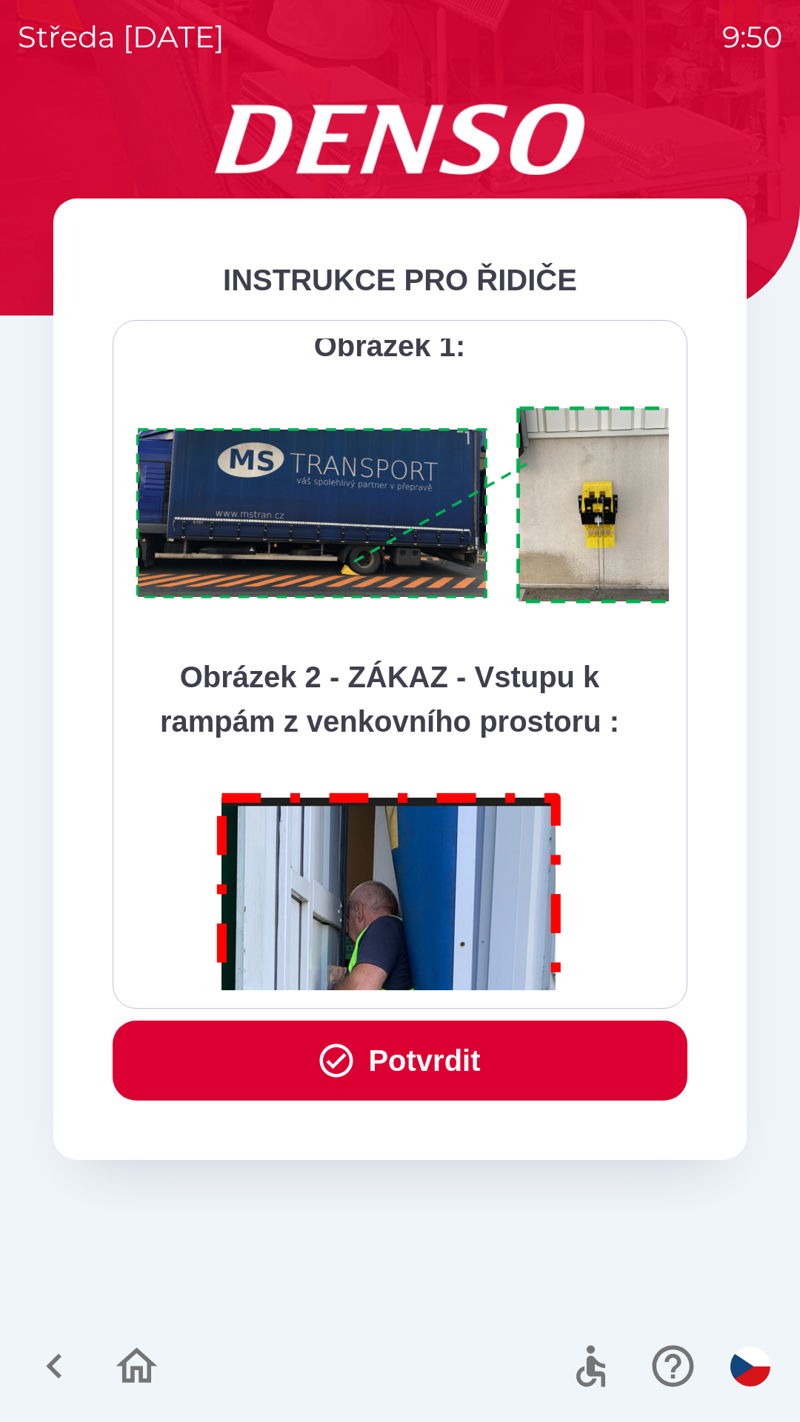
scroll to position [8321, 0]
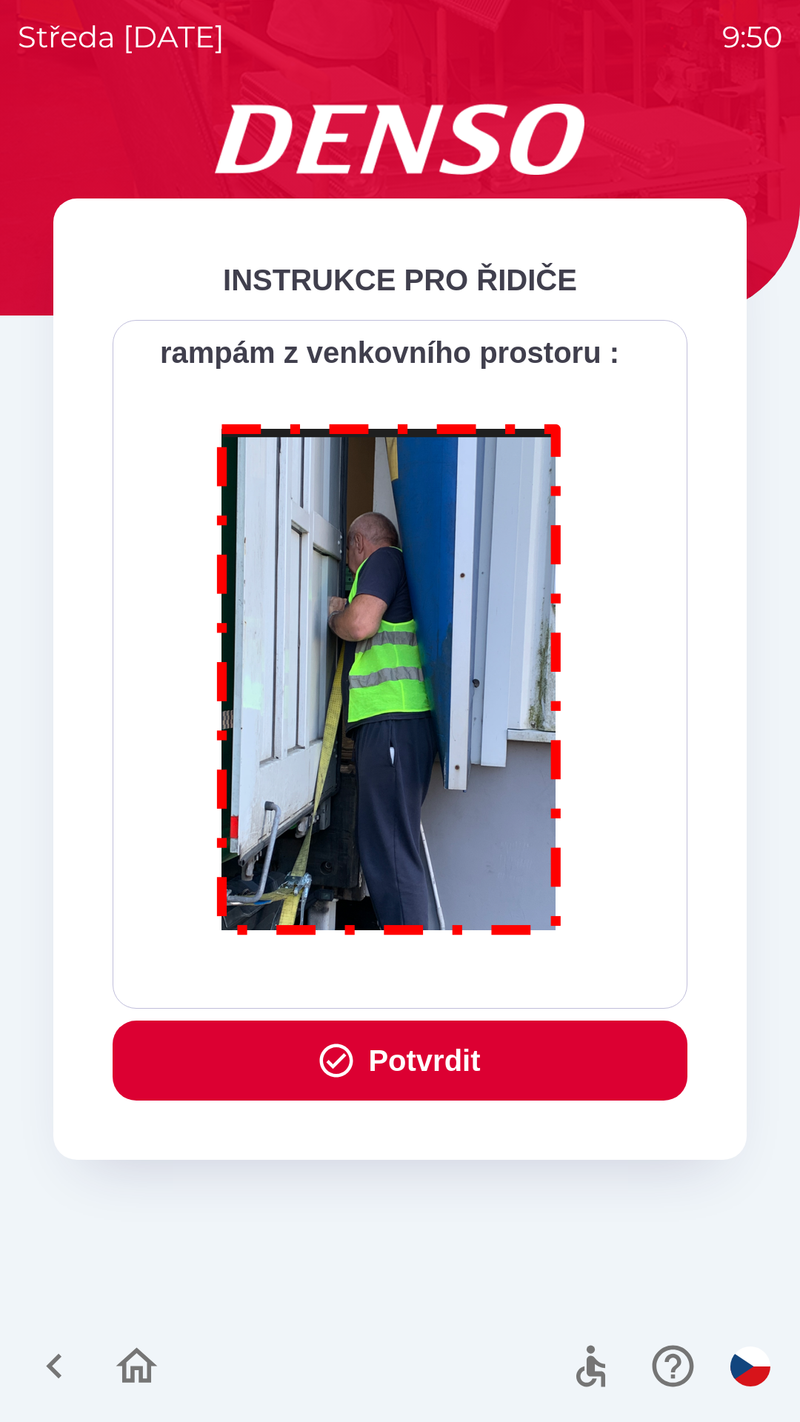
click at [508, 978] on div "Všichni řidiči přijíždějící do skladu firmy DENSO CZECH s.r.o. jsou po průjezdu…" at bounding box center [400, 664] width 538 height 652
click at [473, 1046] on button "Potvrdit" at bounding box center [400, 1060] width 575 height 80
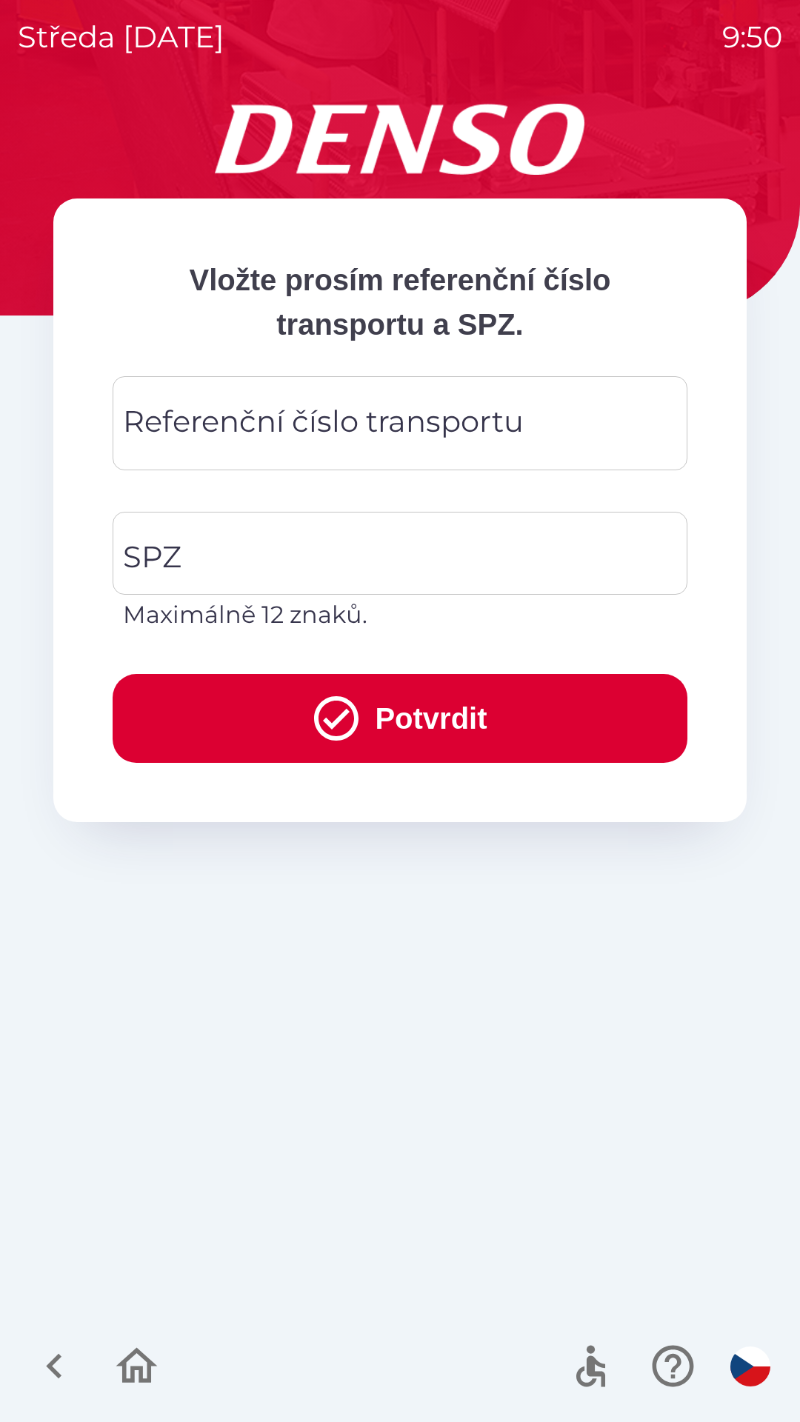
click at [361, 412] on div "Referenční číslo transportu Referenční číslo transportu" at bounding box center [400, 423] width 575 height 94
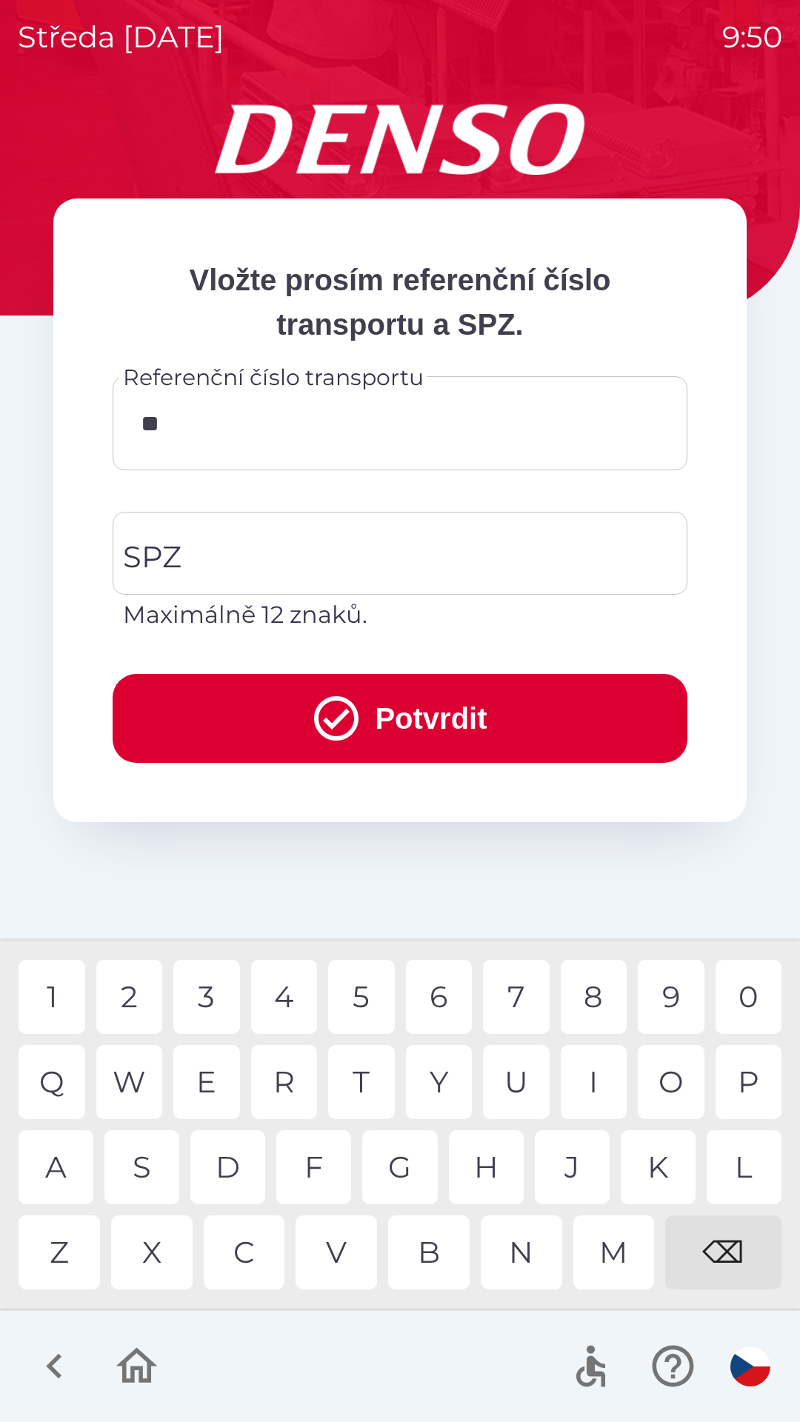
click at [735, 1258] on div "⌫" at bounding box center [723, 1252] width 116 height 74
click at [755, 986] on div "0" at bounding box center [748, 997] width 67 height 74
click at [667, 988] on div "9" at bounding box center [671, 997] width 67 height 74
type input "*******"
click at [343, 546] on input "SPZ" at bounding box center [388, 553] width 539 height 70
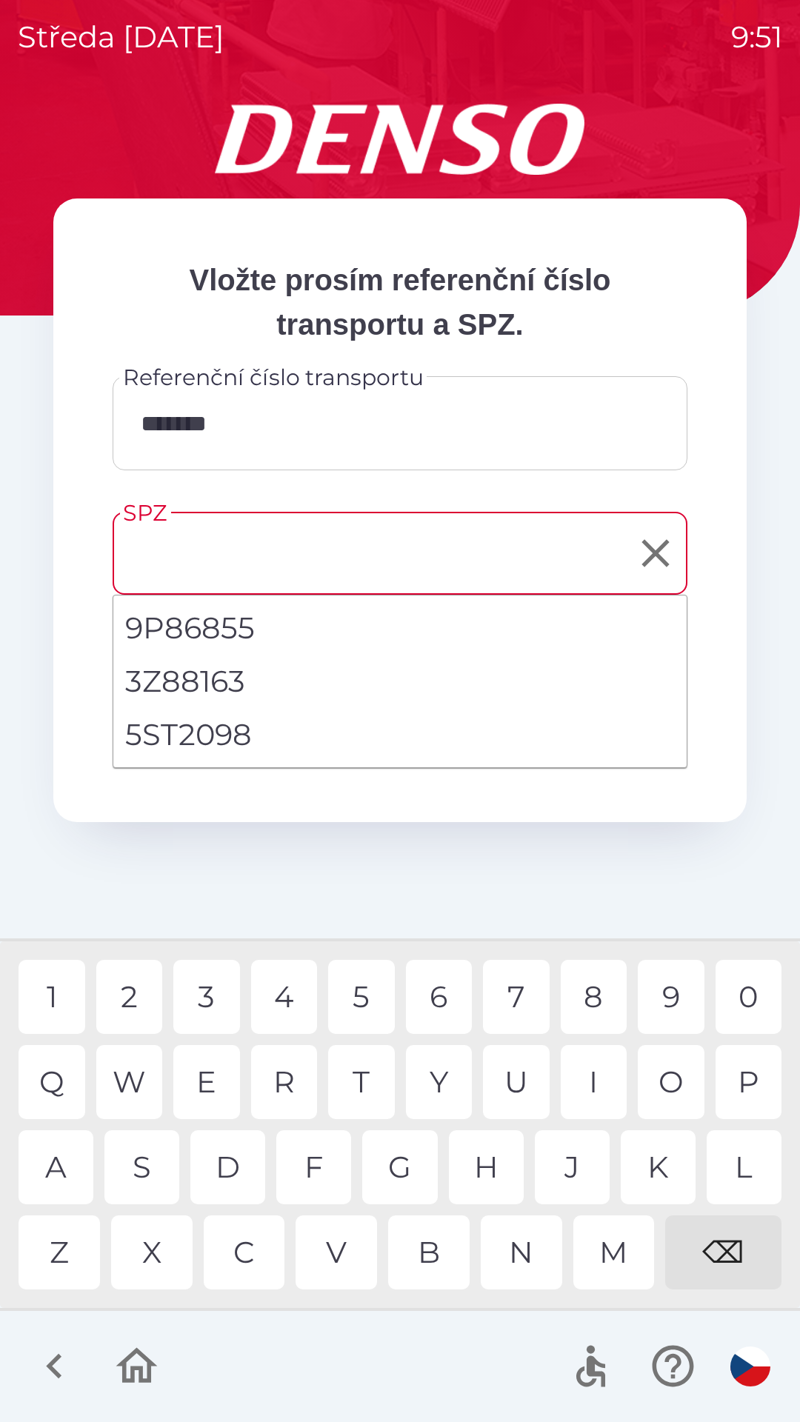
click at [235, 721] on li "5ST2098" at bounding box center [399, 734] width 573 height 53
type input "*******"
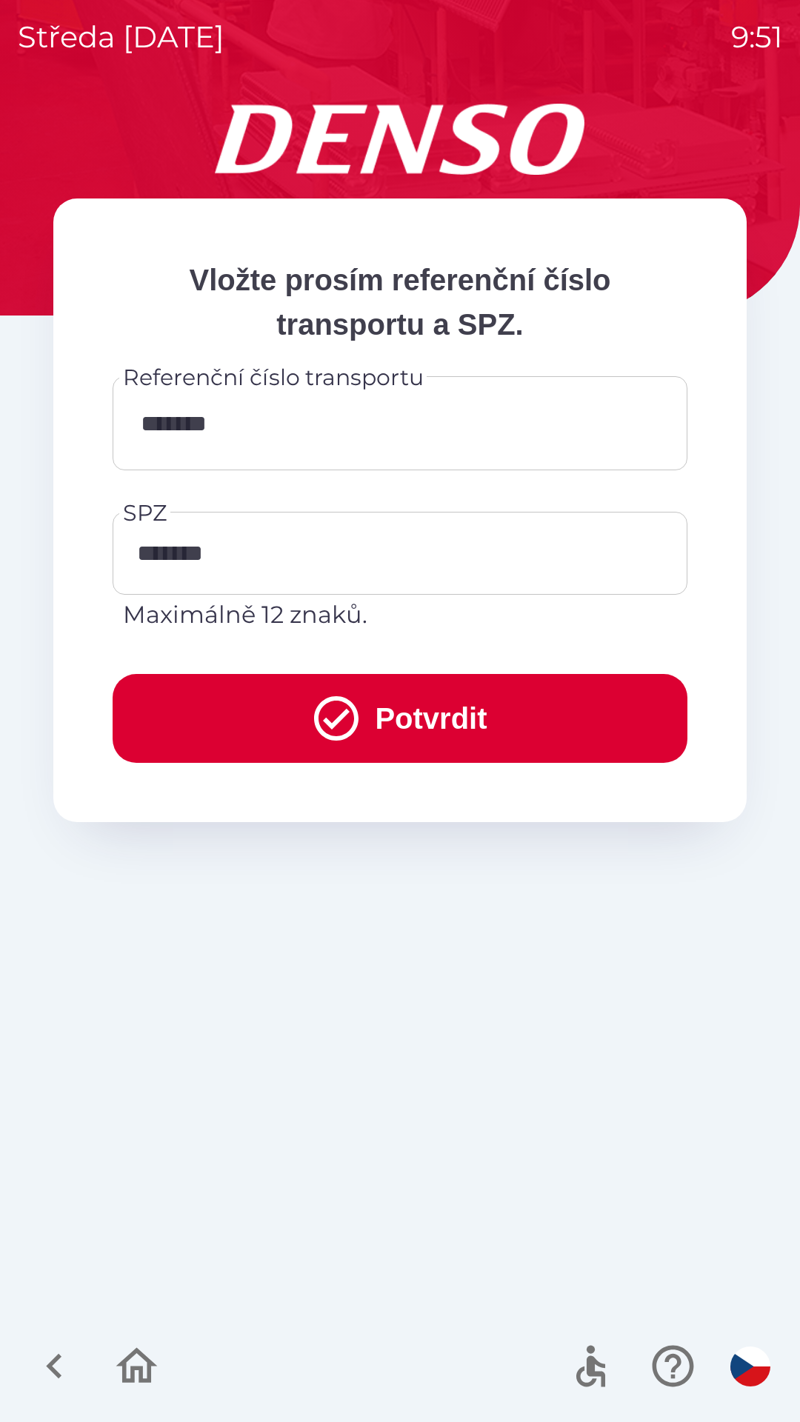
click at [441, 697] on button "Potvrdit" at bounding box center [400, 718] width 575 height 89
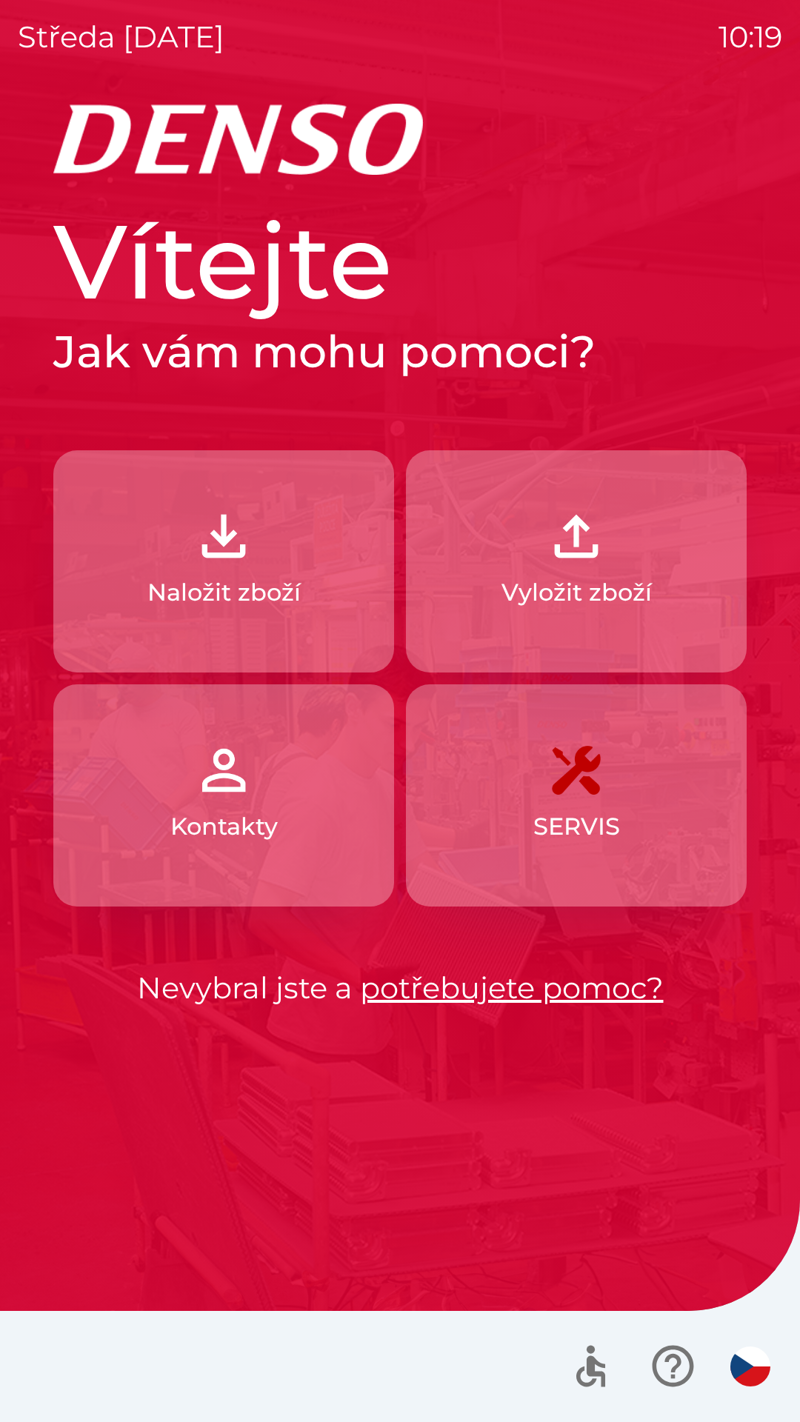
click at [241, 561] on img "button" at bounding box center [223, 535] width 65 height 65
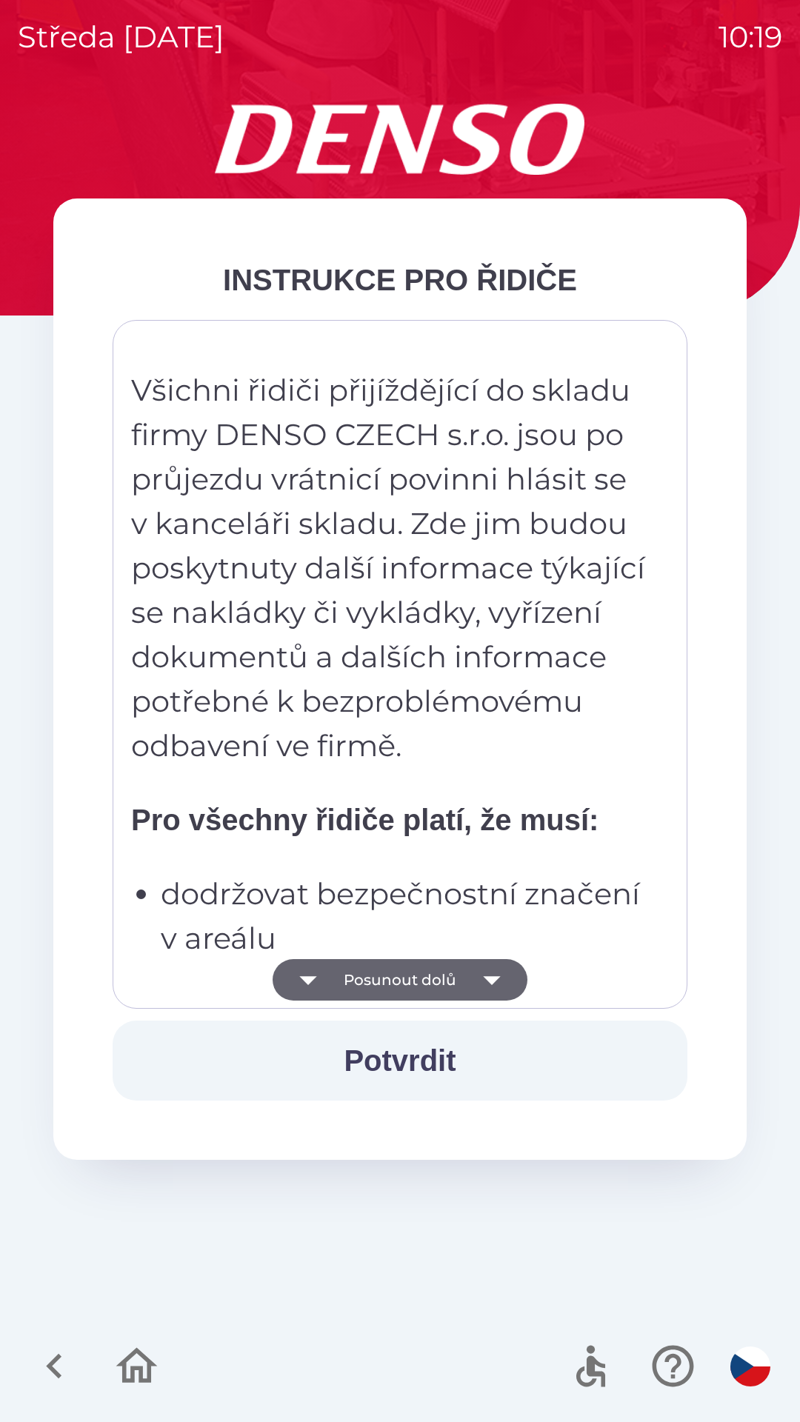
click at [413, 966] on button "Posunout dolů" at bounding box center [399, 979] width 255 height 41
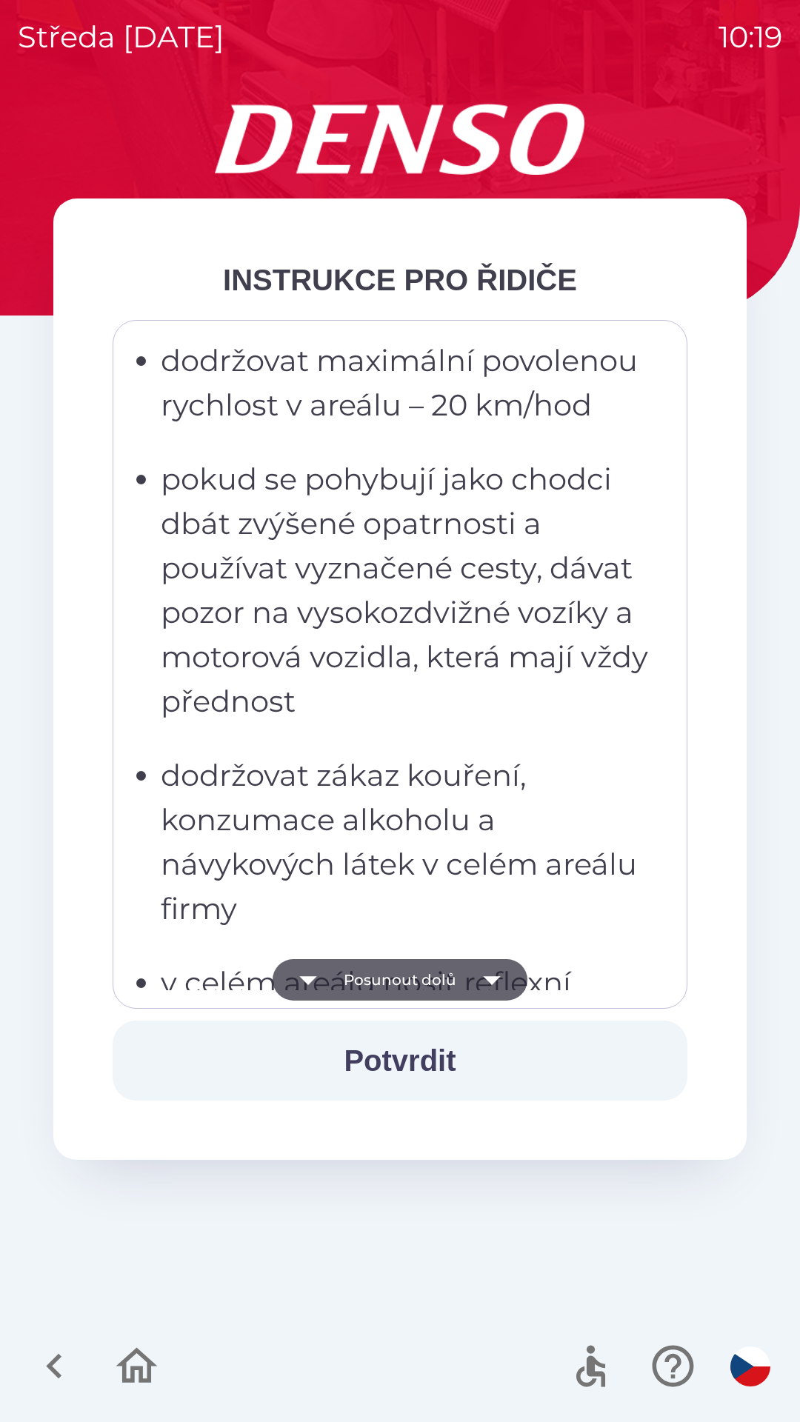
click at [406, 979] on button "Posunout dolů" at bounding box center [399, 979] width 255 height 41
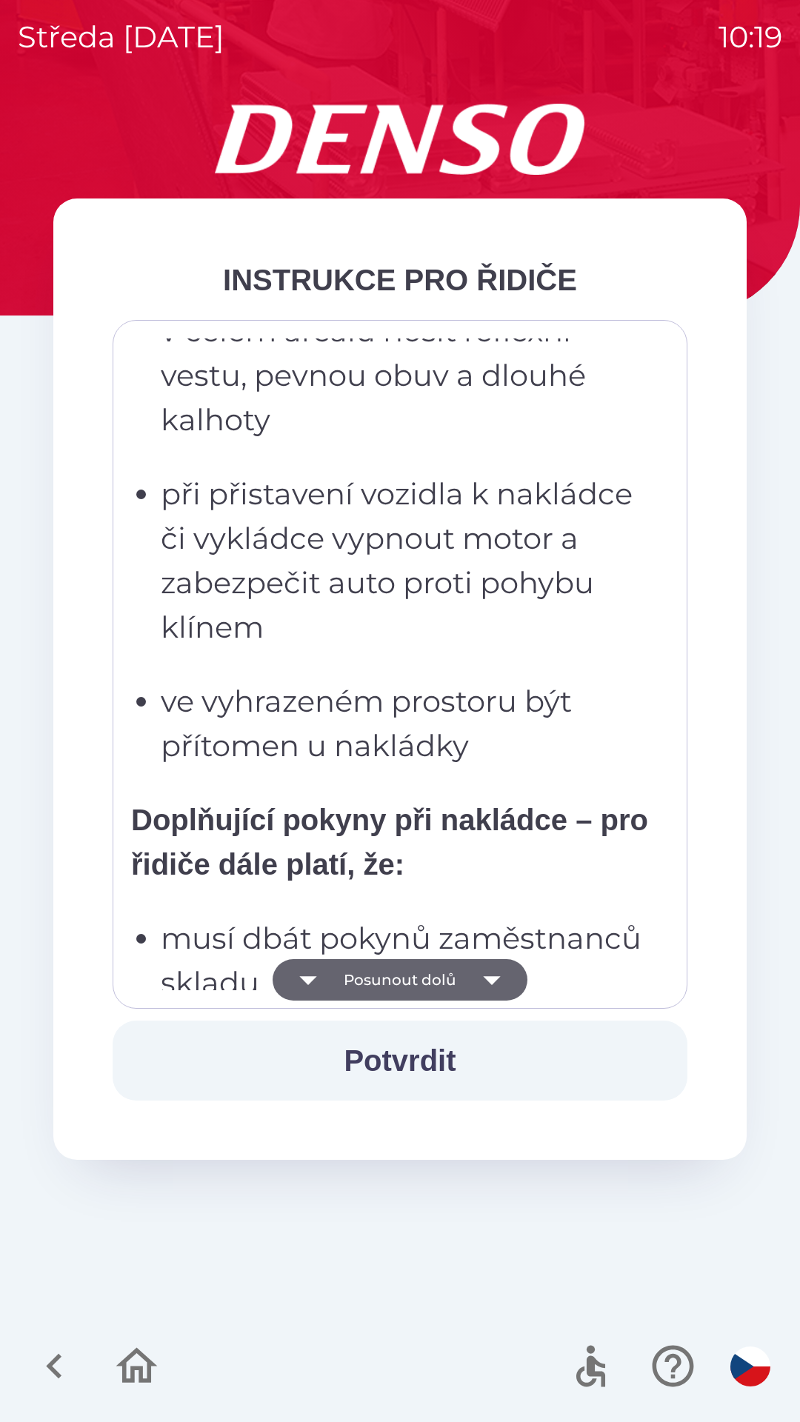
click at [418, 972] on button "Posunout dolů" at bounding box center [399, 979] width 255 height 41
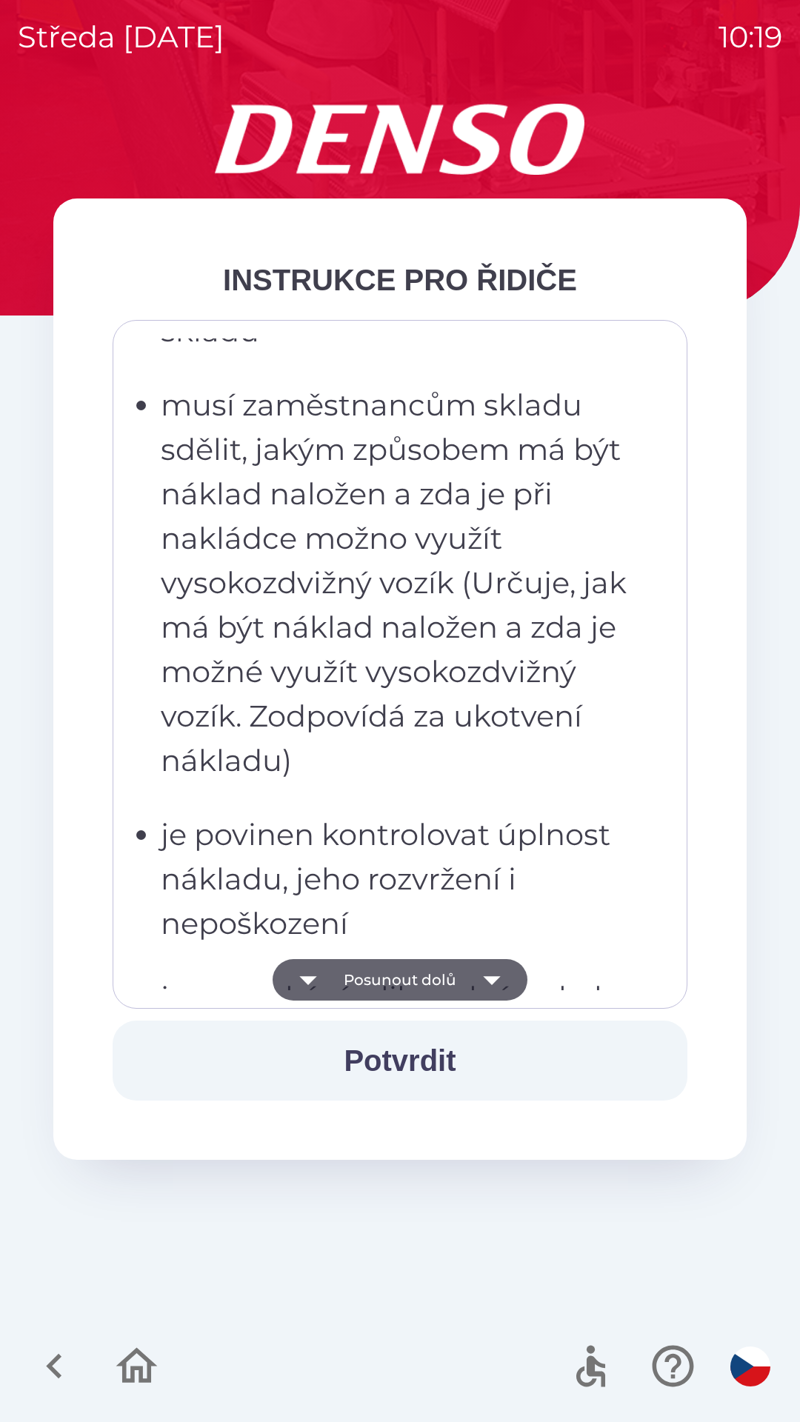
click at [424, 976] on button "Posunout dolů" at bounding box center [399, 979] width 255 height 41
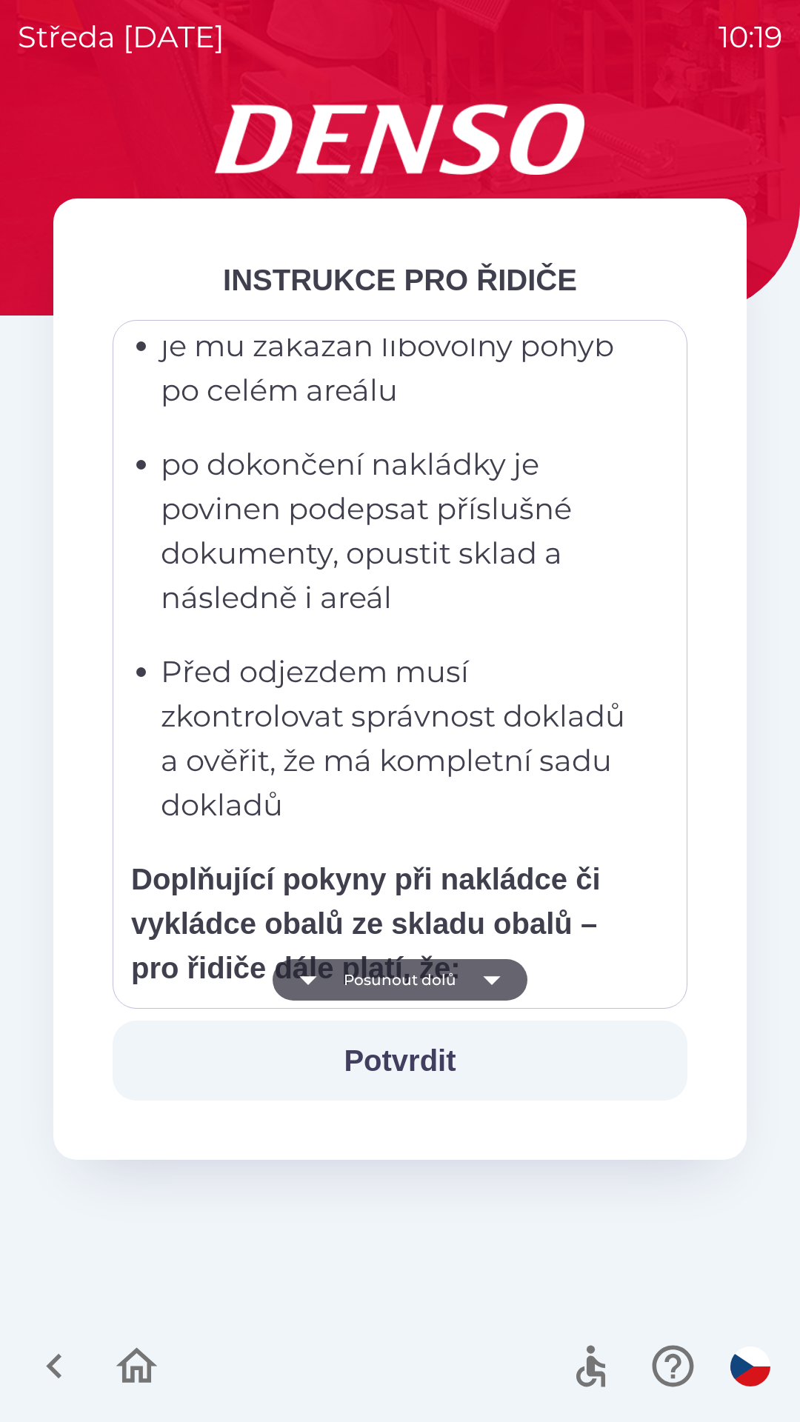
click at [425, 977] on button "Posunout dolů" at bounding box center [399, 979] width 255 height 41
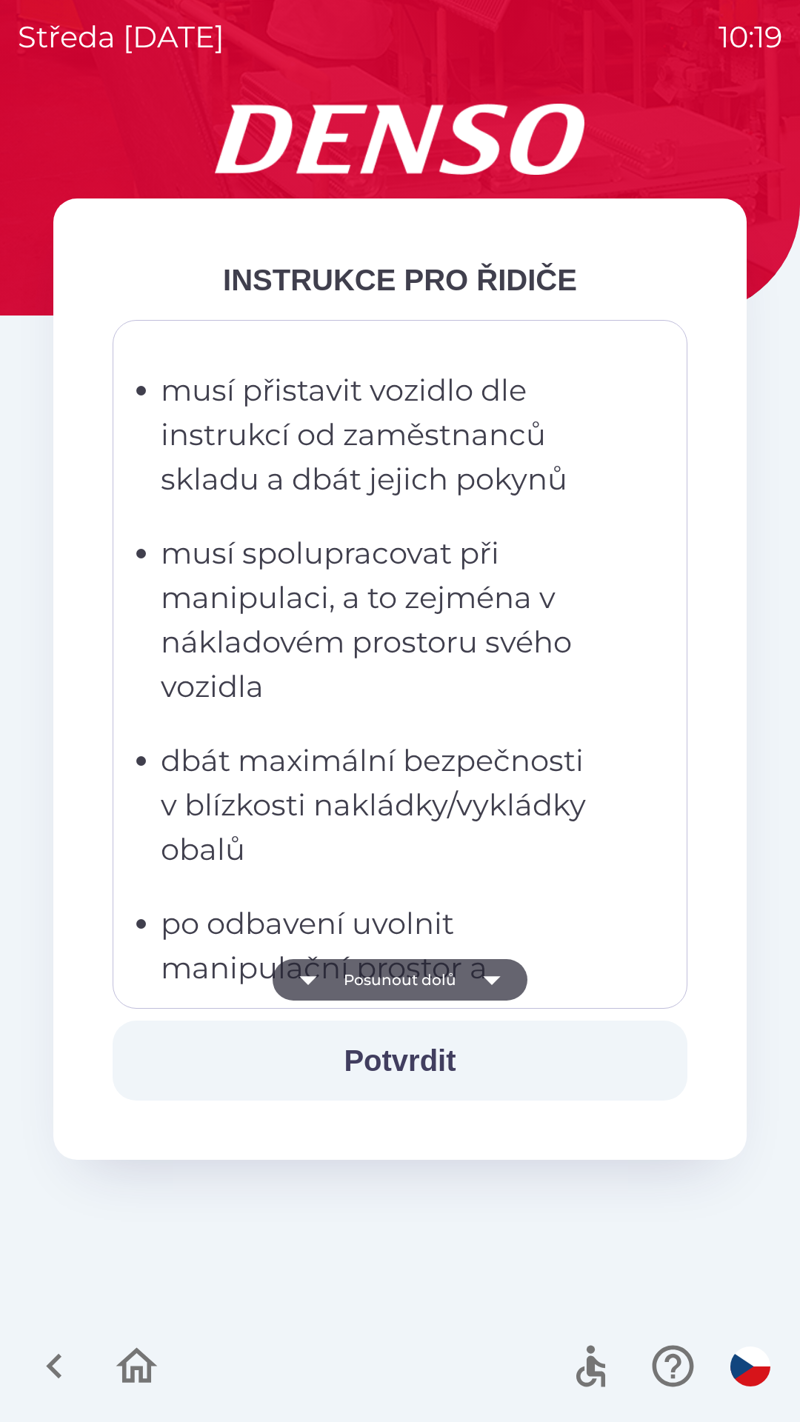
click at [423, 984] on button "Posunout dolů" at bounding box center [399, 979] width 255 height 41
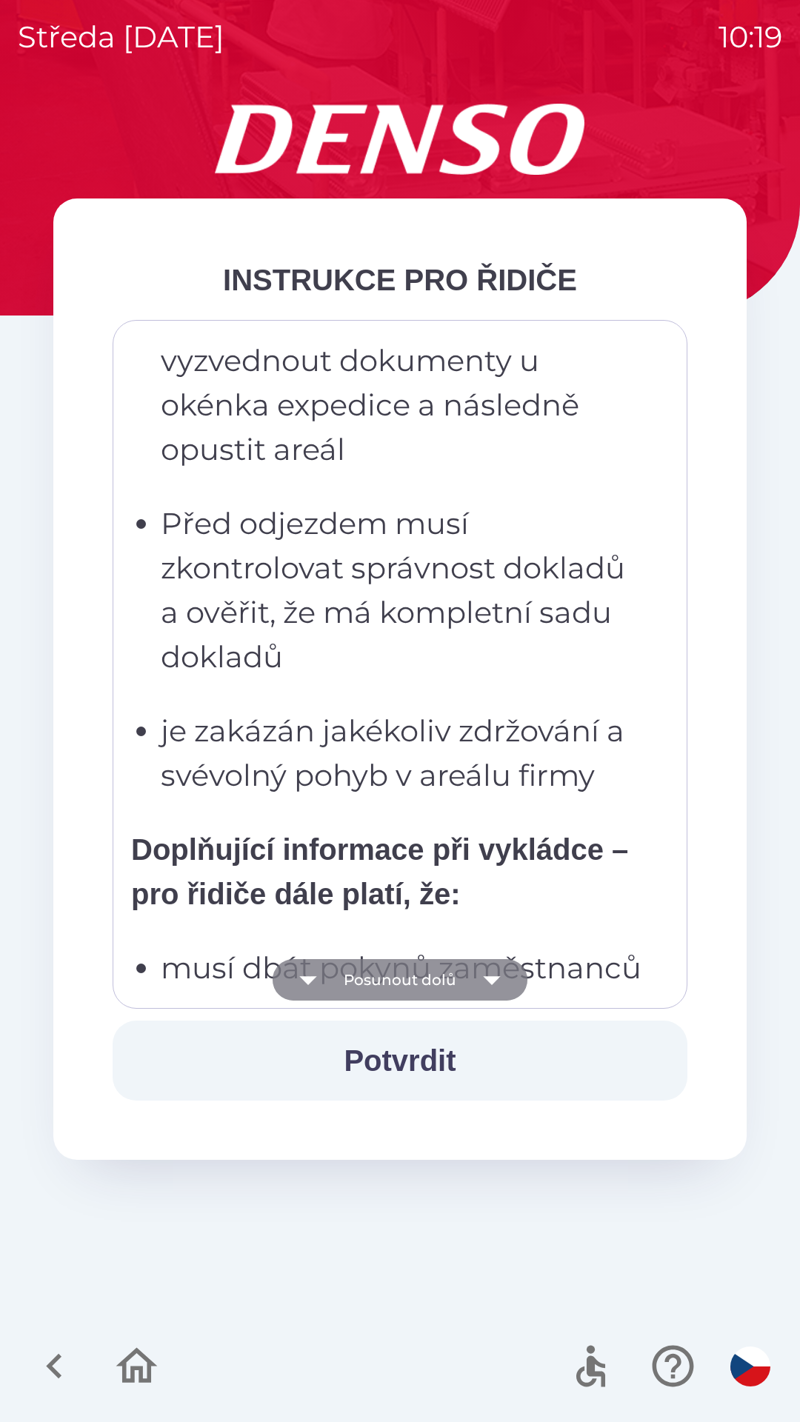
click at [415, 988] on button "Posunout dolů" at bounding box center [399, 979] width 255 height 41
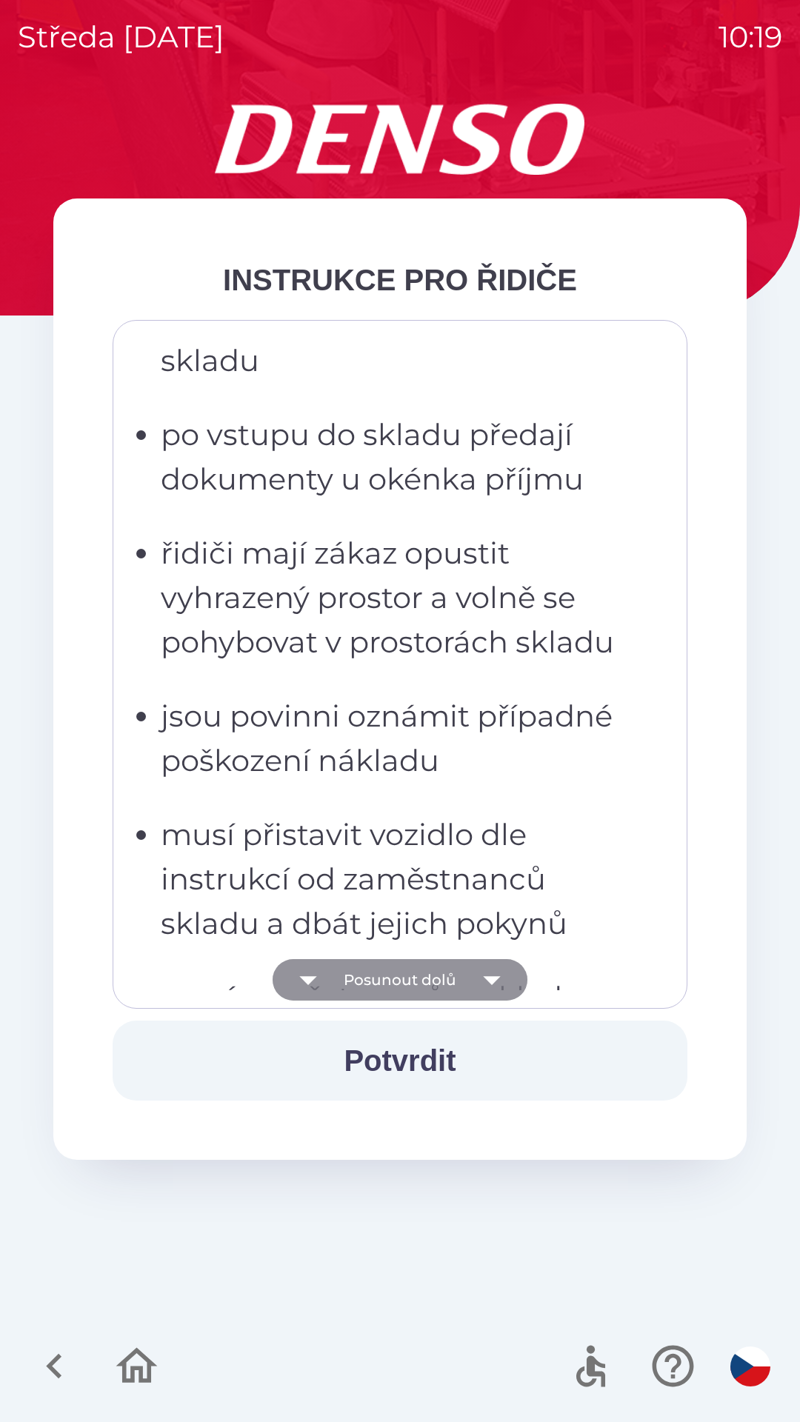
click at [422, 984] on button "Posunout dolů" at bounding box center [399, 979] width 255 height 41
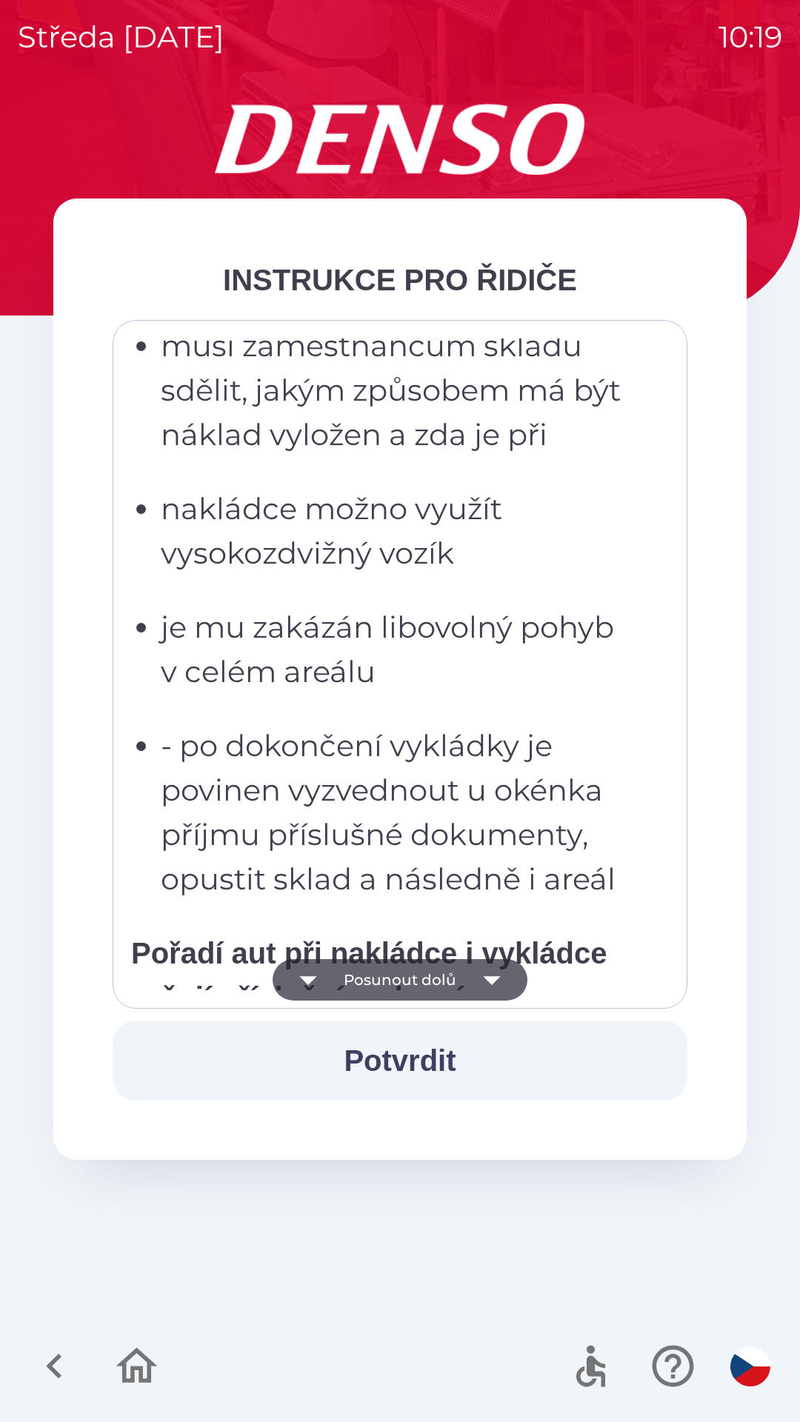
click at [423, 985] on button "Posunout dolů" at bounding box center [399, 979] width 255 height 41
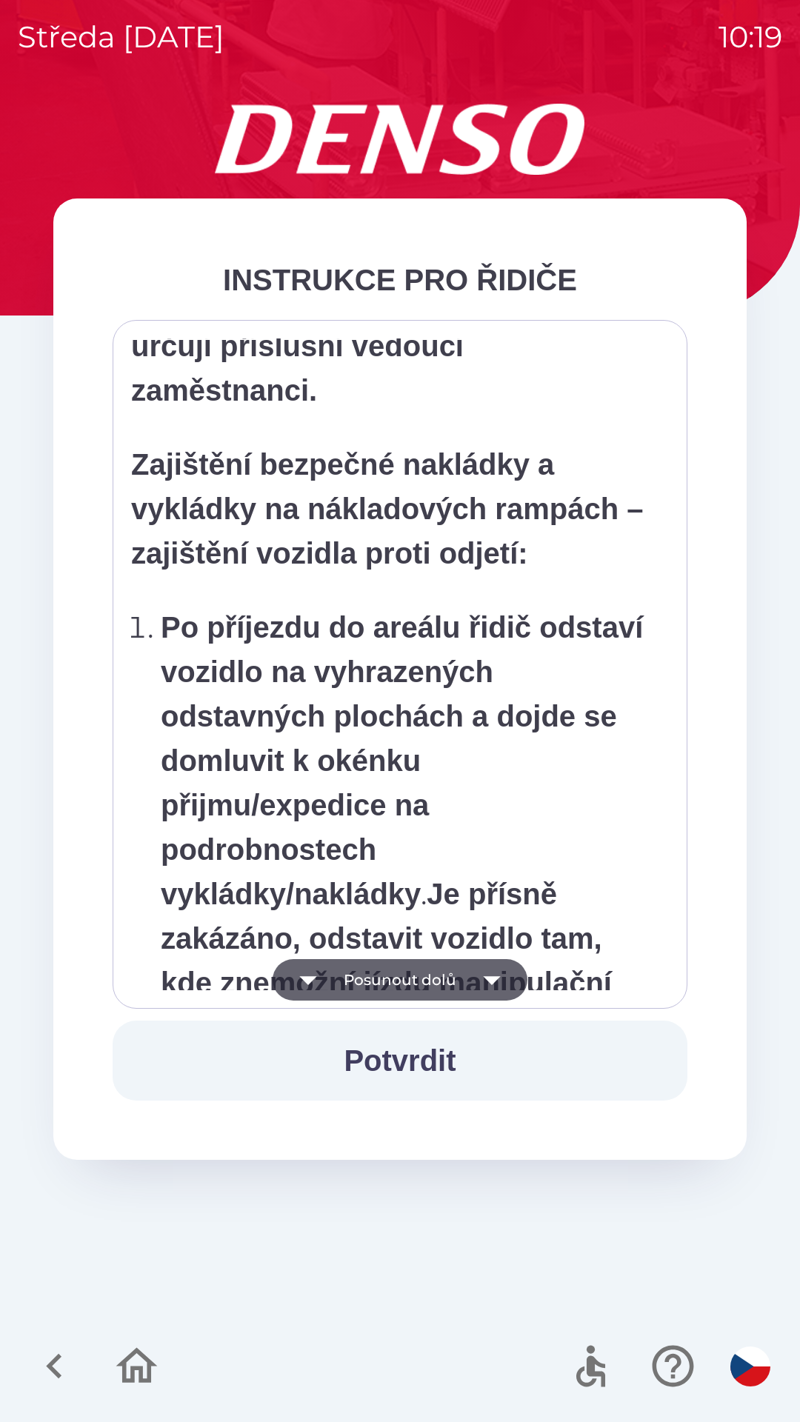
click at [429, 978] on button "Posunout dolů" at bounding box center [399, 979] width 255 height 41
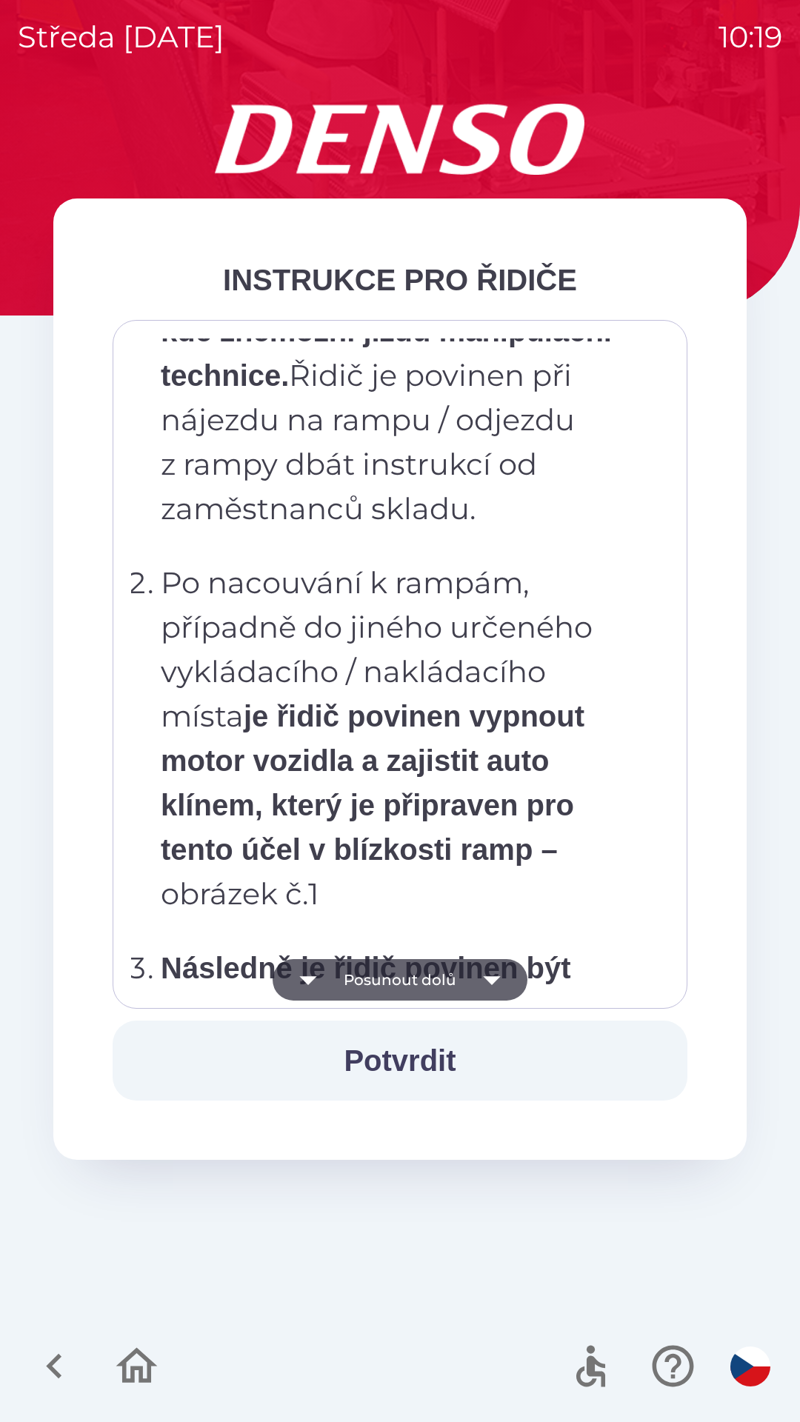
click at [429, 983] on button "Posunout dolů" at bounding box center [399, 979] width 255 height 41
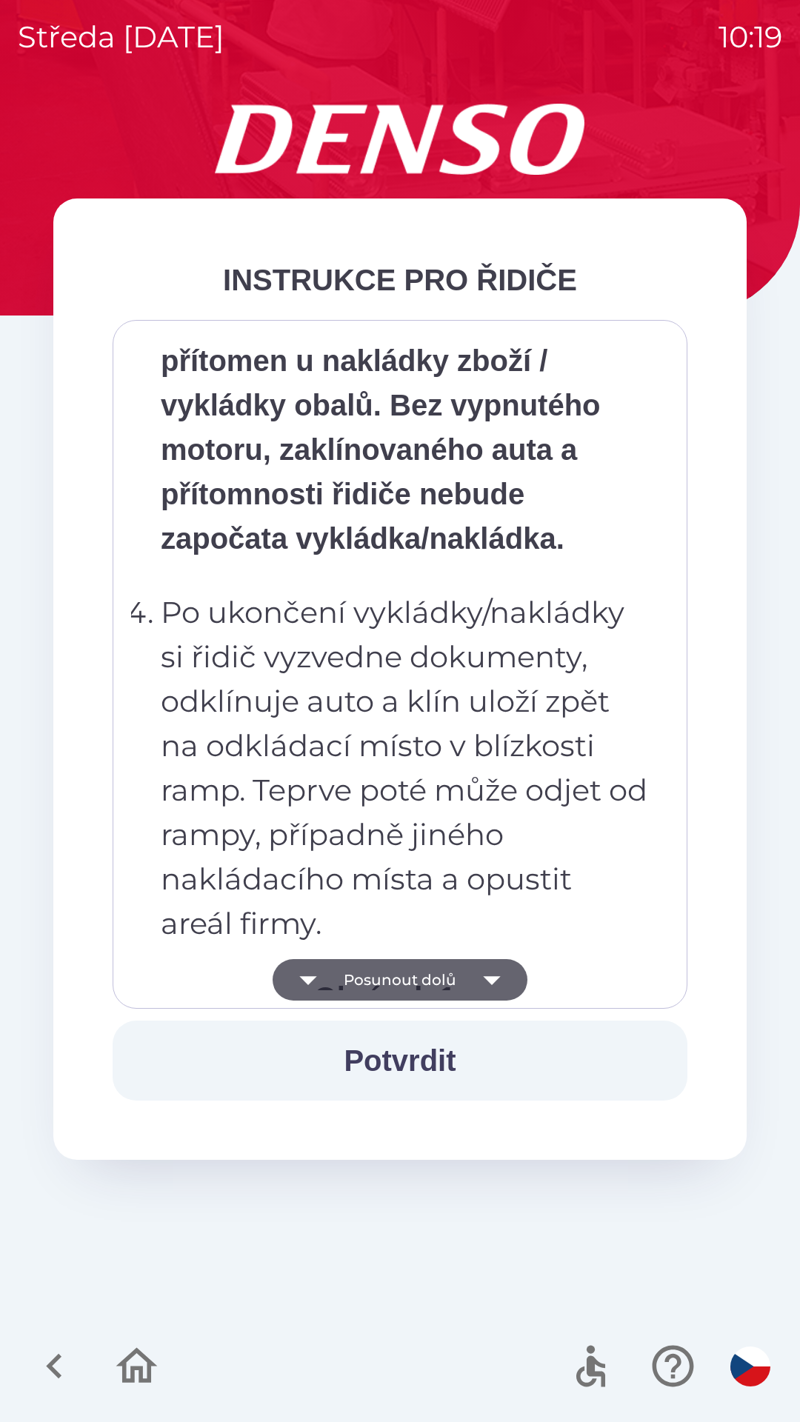
click at [429, 987] on button "Posunout dolů" at bounding box center [399, 979] width 255 height 41
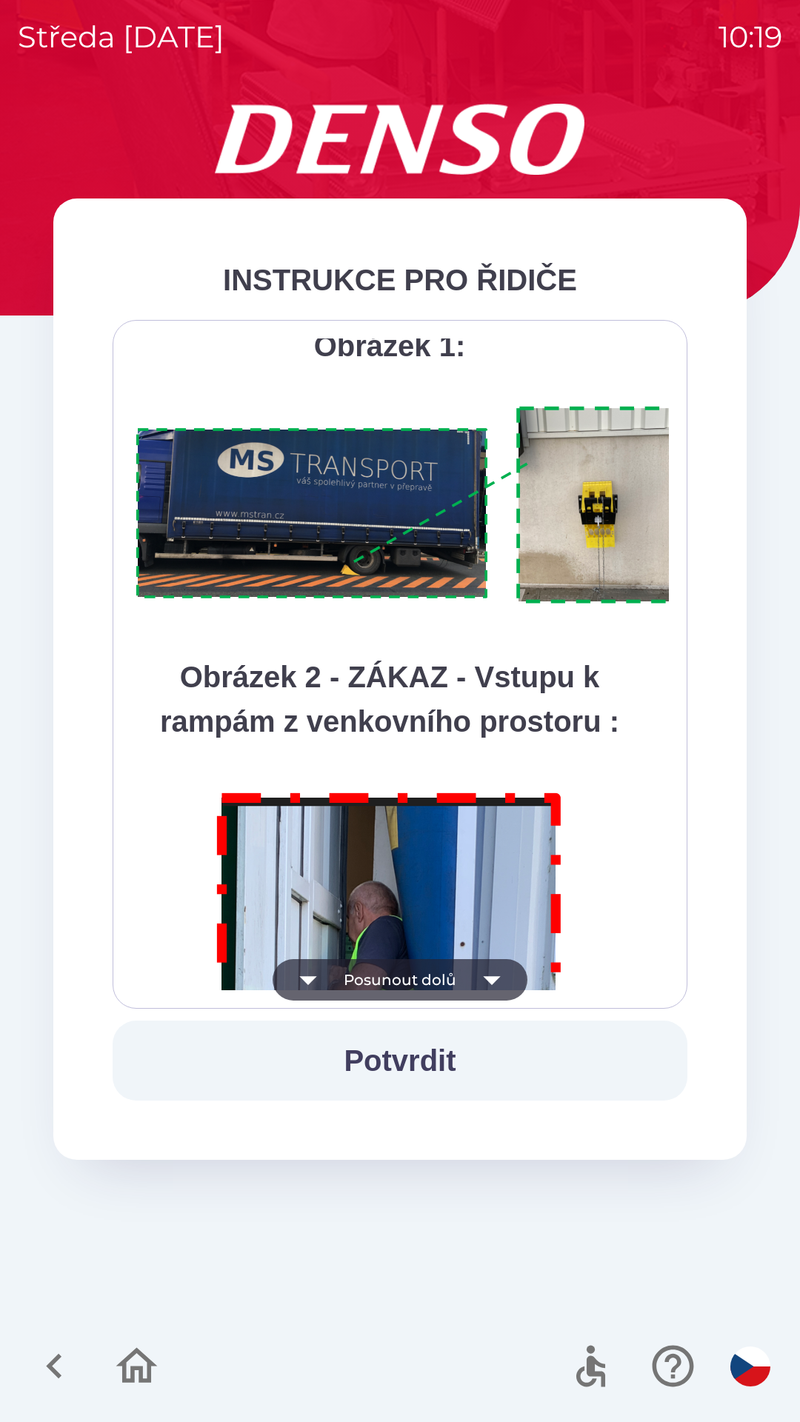
click at [419, 987] on button "Posunout dolů" at bounding box center [399, 979] width 255 height 41
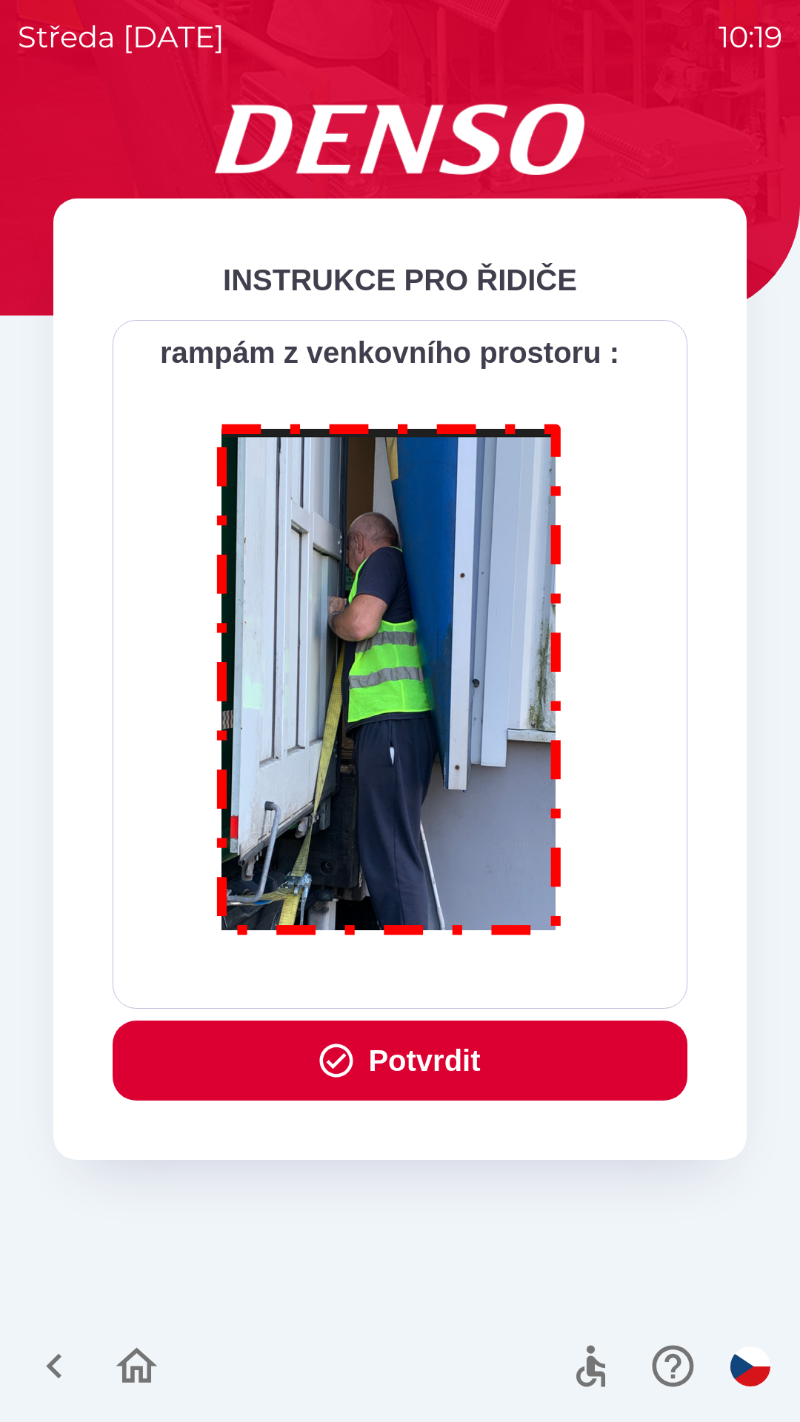
click at [386, 1049] on button "Potvrdit" at bounding box center [400, 1060] width 575 height 80
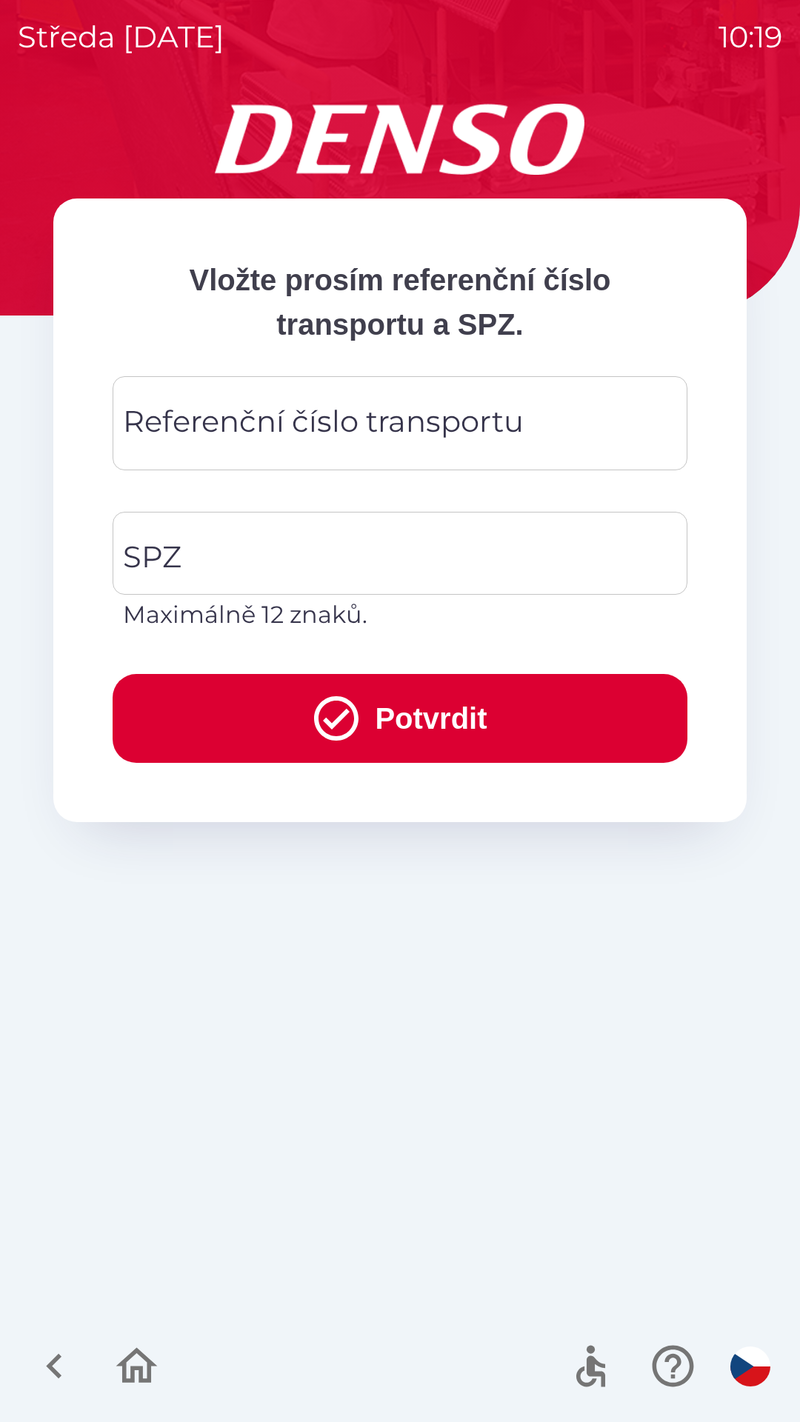
click at [275, 421] on div "Referenční číslo transportu Referenční číslo transportu" at bounding box center [400, 423] width 575 height 94
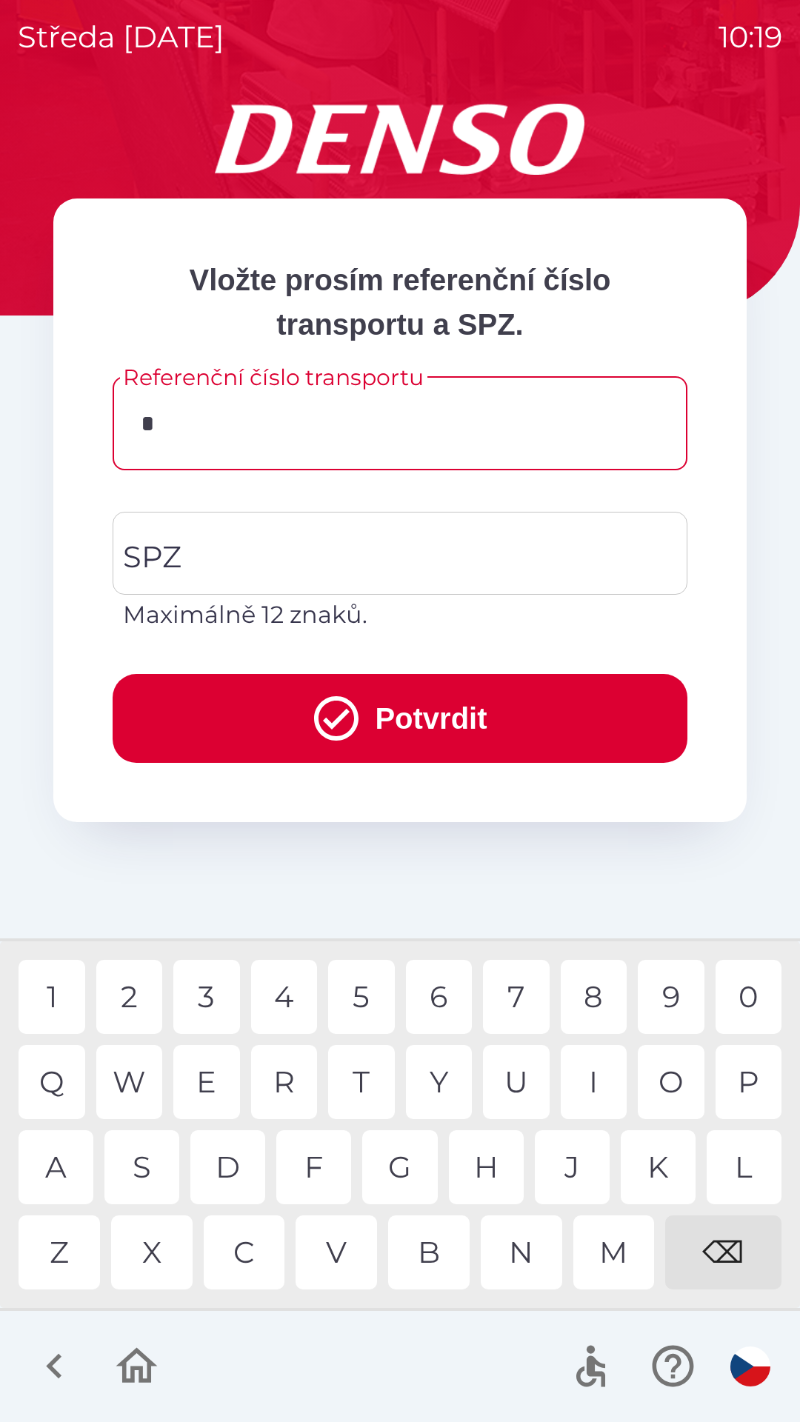
click at [253, 1255] on div "C" at bounding box center [244, 1252] width 81 height 74
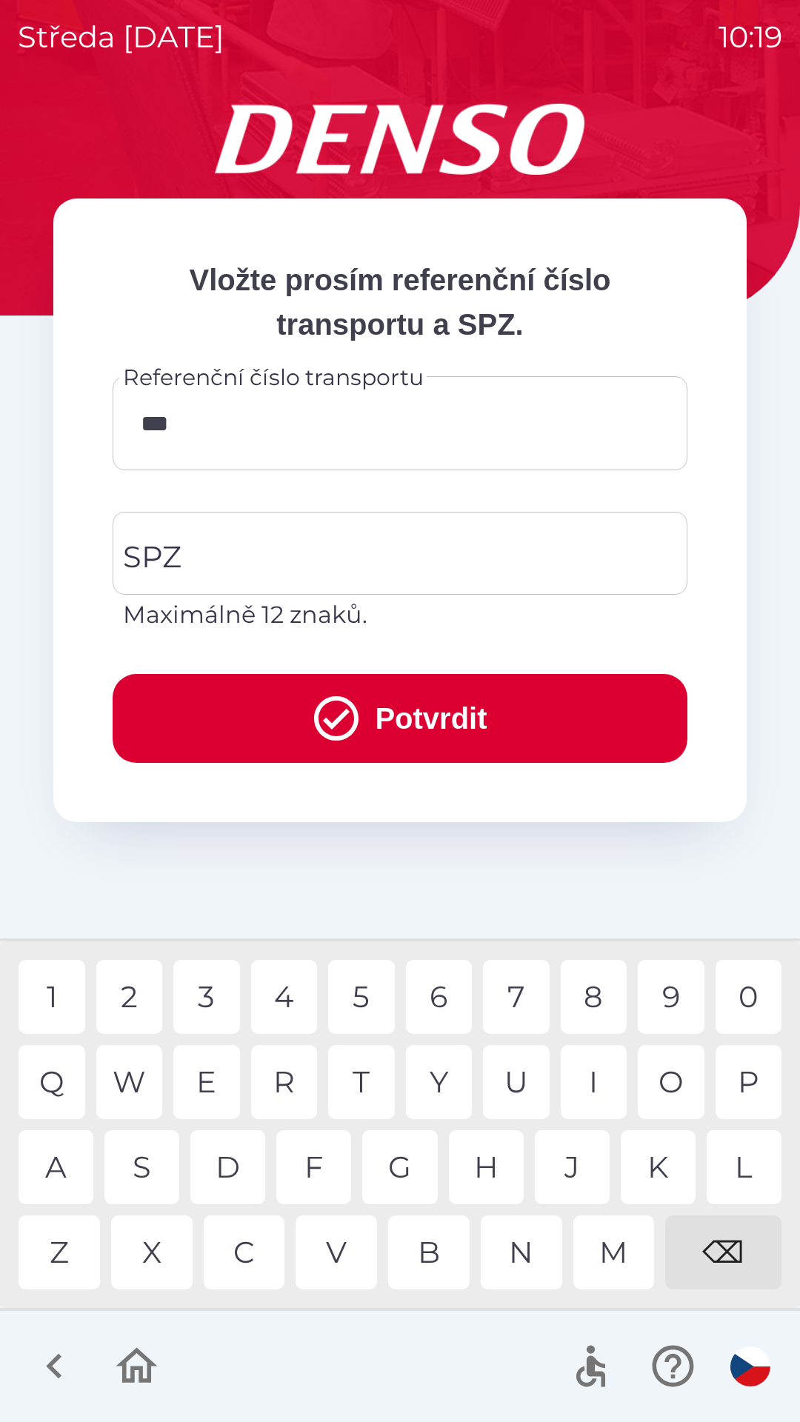
click at [435, 1253] on div "B" at bounding box center [428, 1252] width 81 height 74
click at [746, 989] on div "0" at bounding box center [748, 997] width 67 height 74
type input "*********"
click at [672, 991] on div "9" at bounding box center [671, 997] width 67 height 74
click at [465, 709] on button "Potvrdit" at bounding box center [400, 718] width 575 height 89
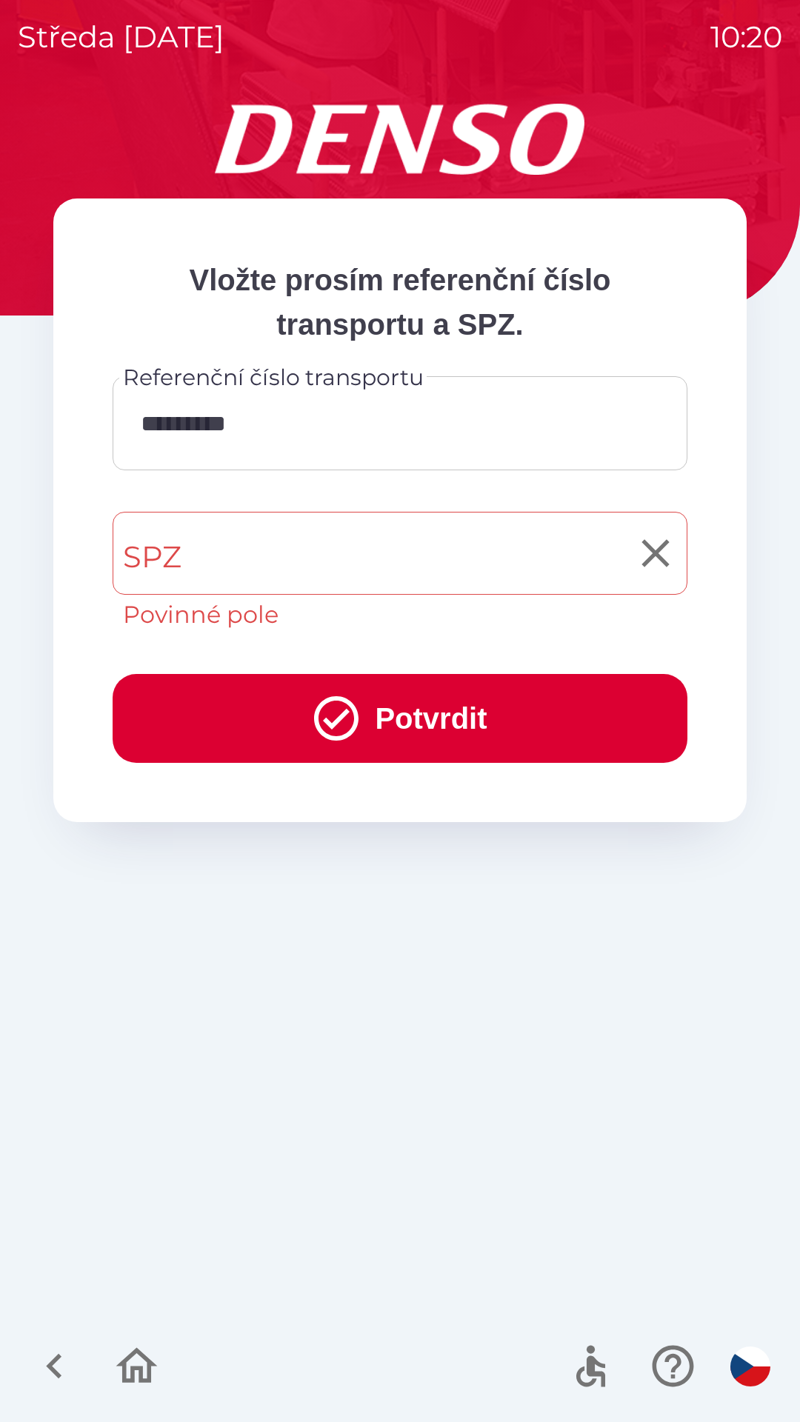
click at [265, 557] on input "SPZ" at bounding box center [388, 553] width 539 height 70
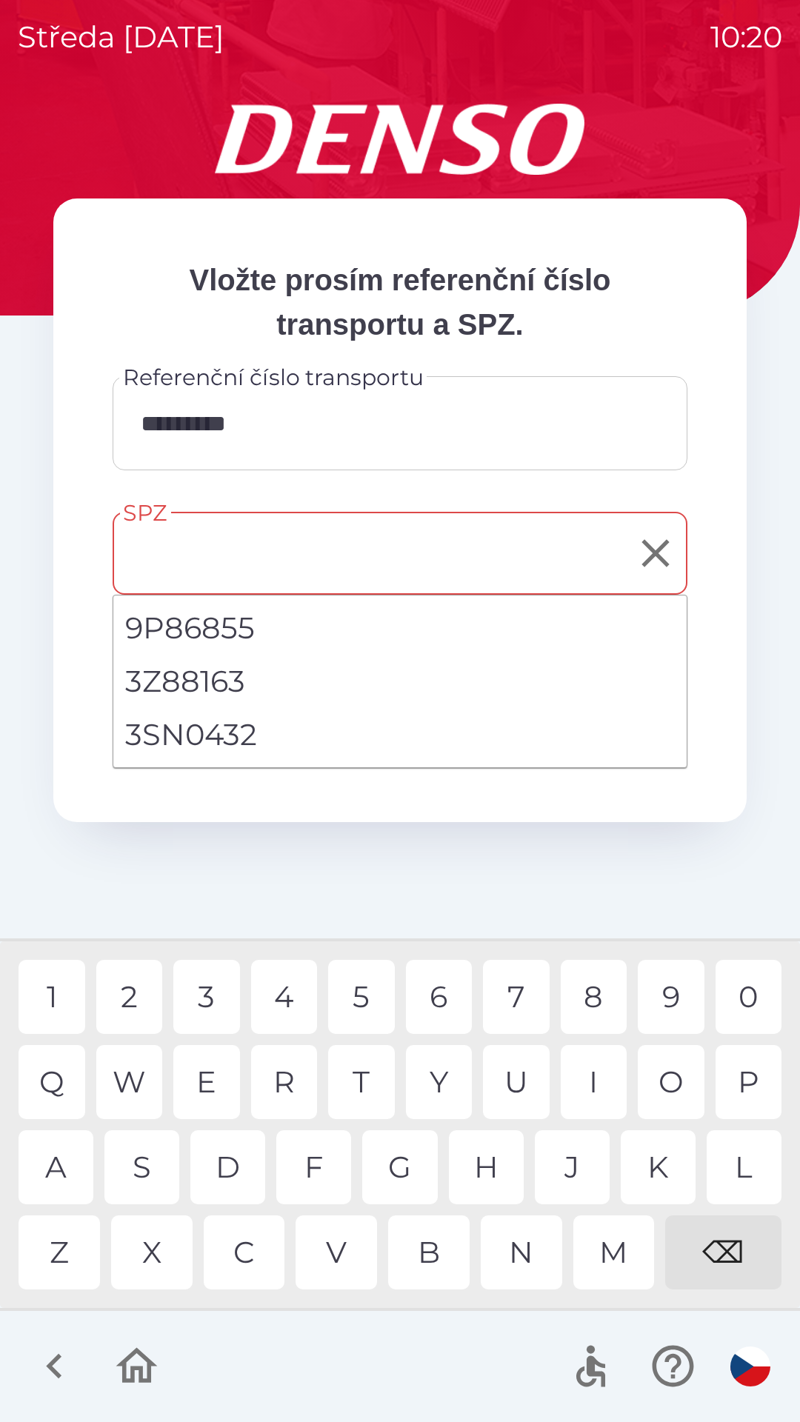
click at [220, 740] on li "3SN0432" at bounding box center [399, 734] width 573 height 53
type input "*******"
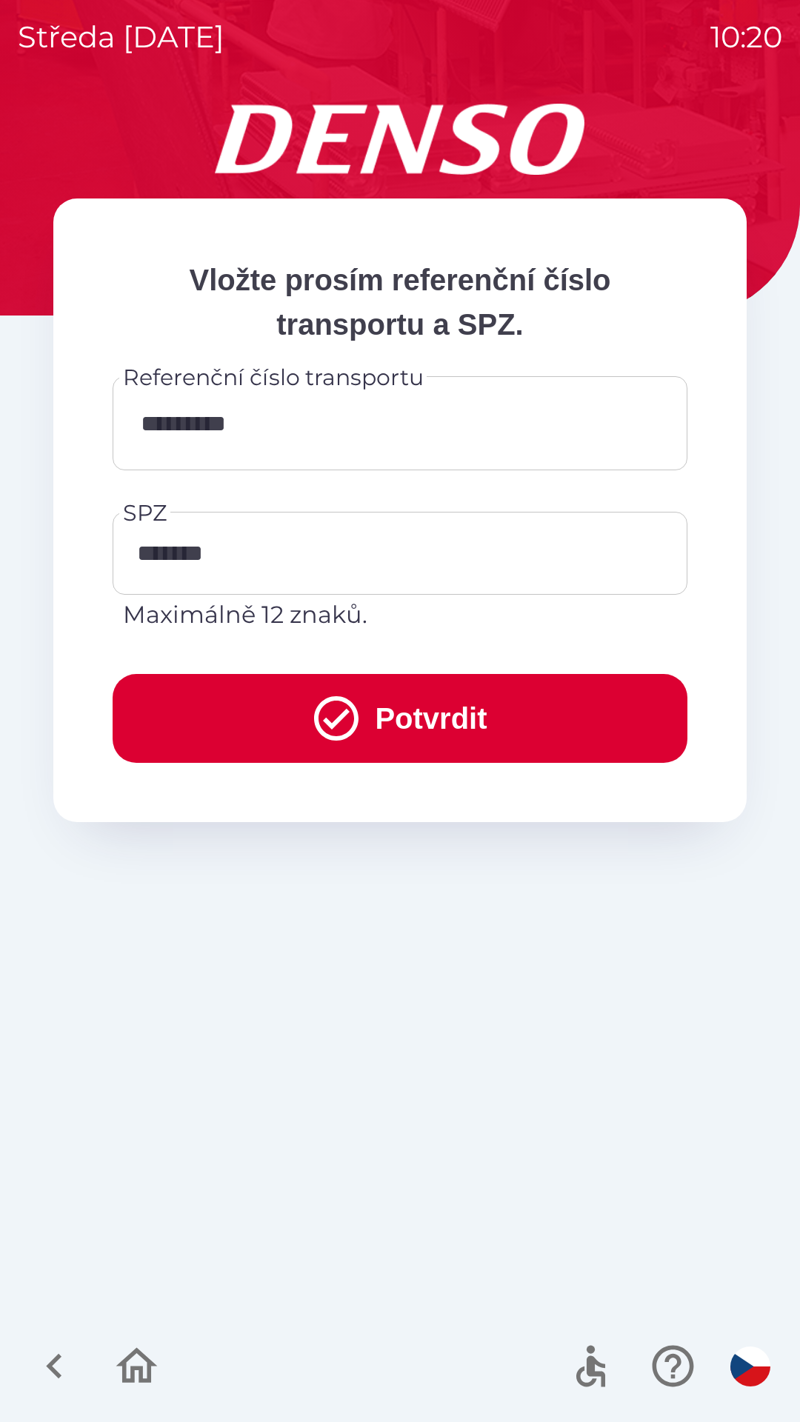
click at [424, 718] on button "Potvrdit" at bounding box center [400, 718] width 575 height 89
